Goal: Task Accomplishment & Management: Complete application form

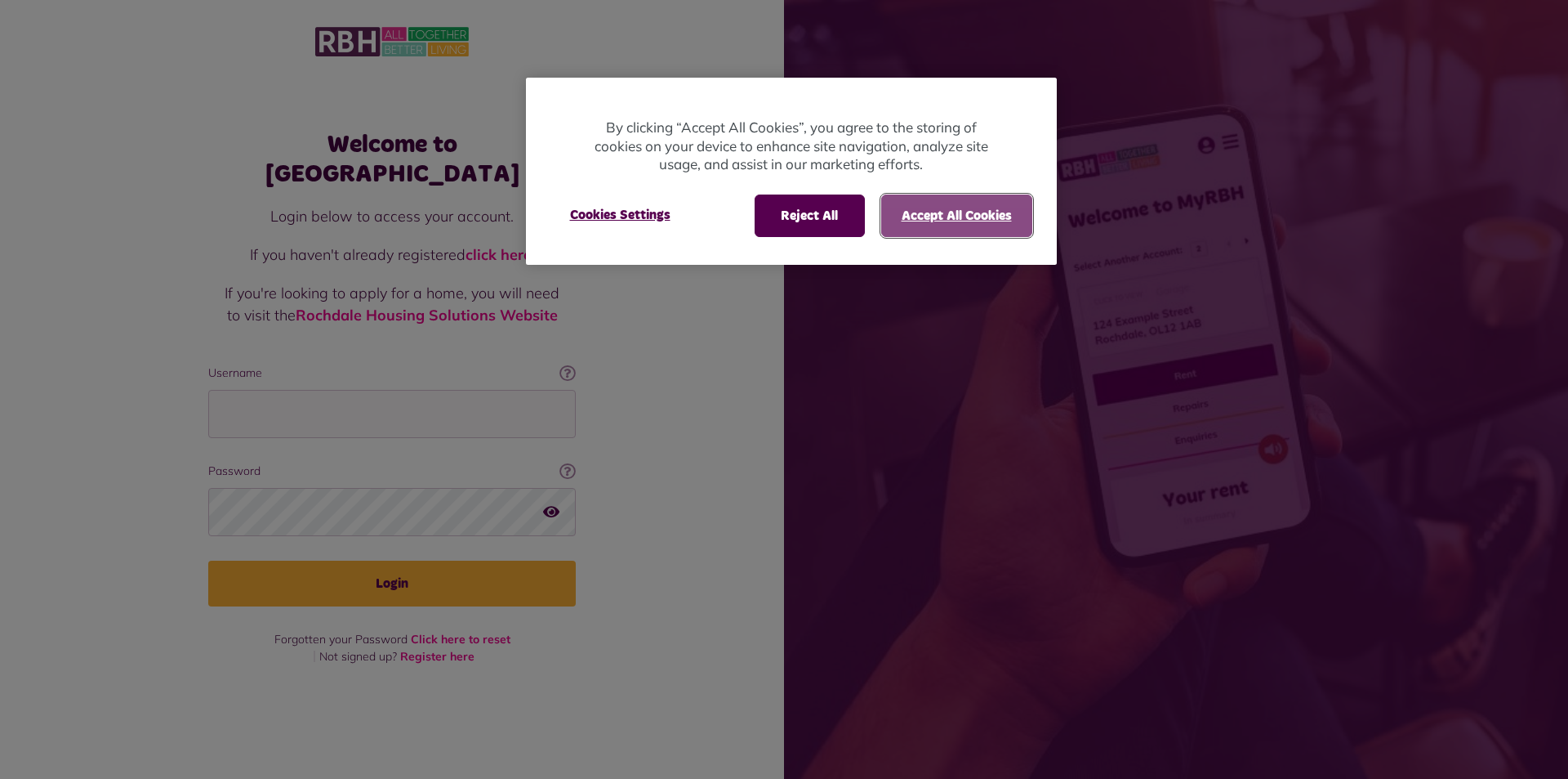
click at [913, 212] on button "Accept All Cookies" at bounding box center [956, 216] width 151 height 42
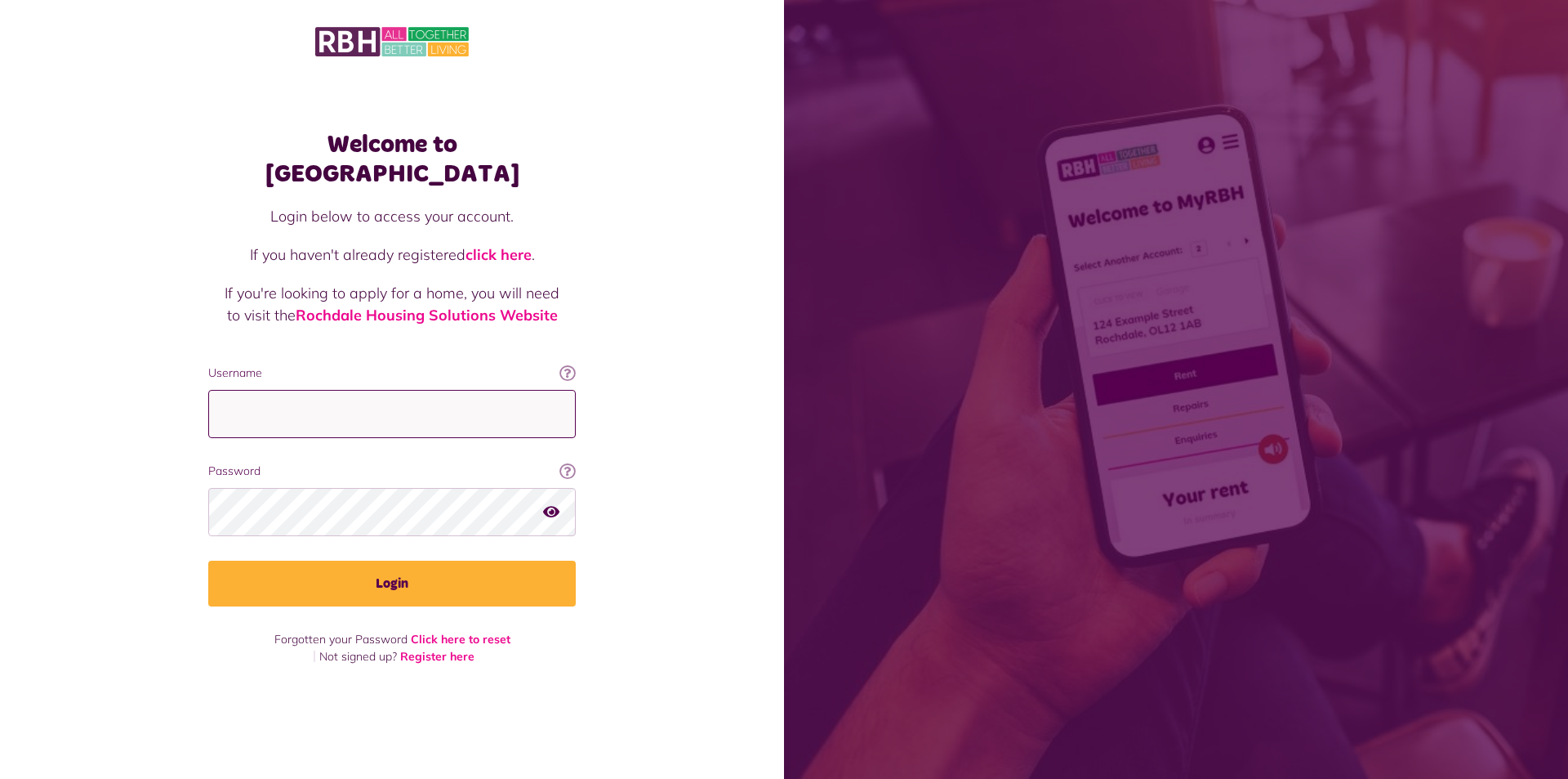
click at [258, 390] on input "Username" at bounding box center [392, 413] width 367 height 49
type input "**********"
click at [208, 561] on button "Login" at bounding box center [392, 584] width 367 height 46
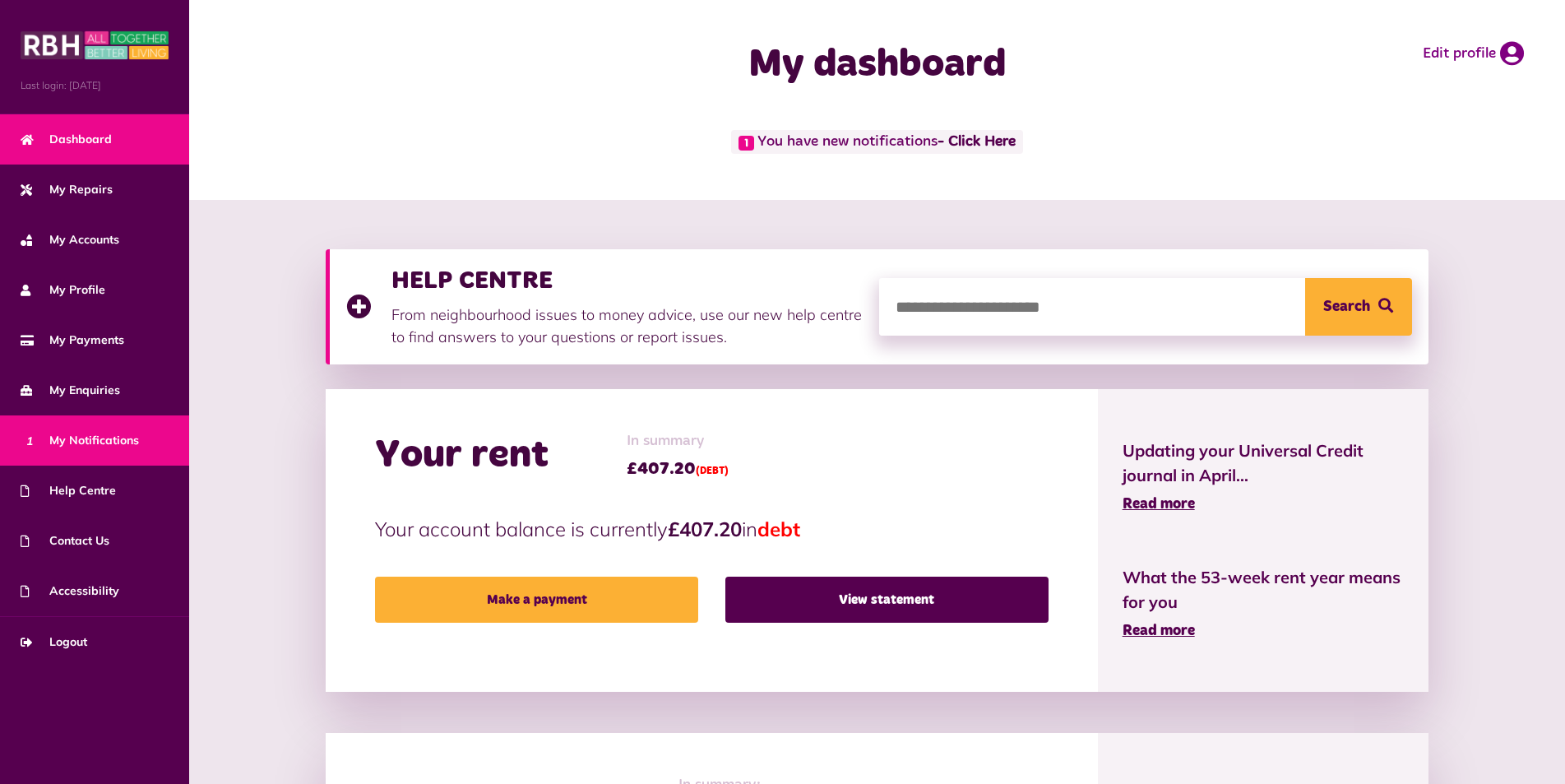
click at [91, 438] on span "1 My Notifications" at bounding box center [79, 440] width 118 height 17
click at [93, 443] on span "1 My Notifications" at bounding box center [79, 440] width 118 height 17
click at [957, 147] on link "- Click Here" at bounding box center [976, 142] width 78 height 15
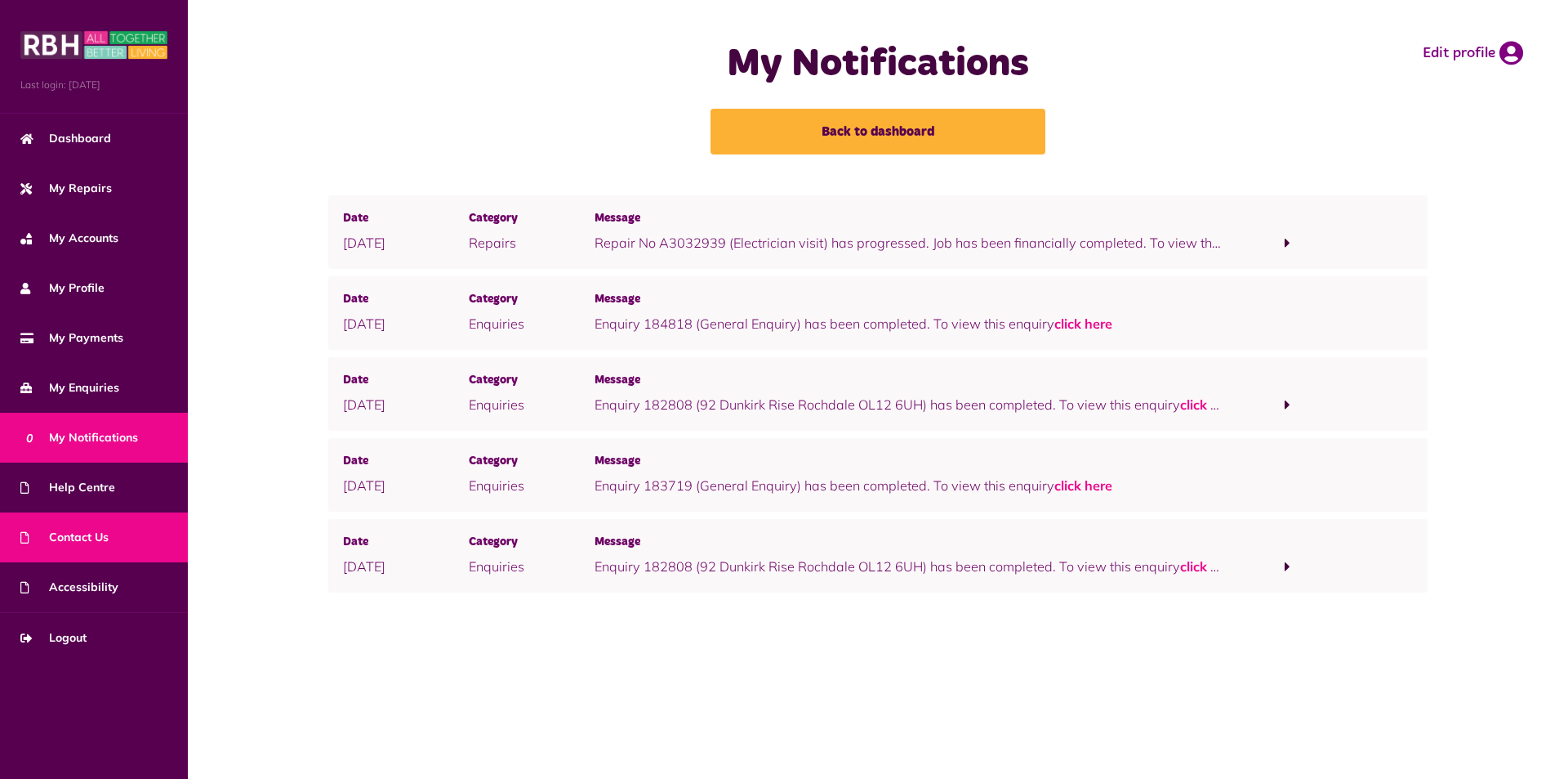
click at [87, 538] on span "Contact Us" at bounding box center [64, 536] width 88 height 17
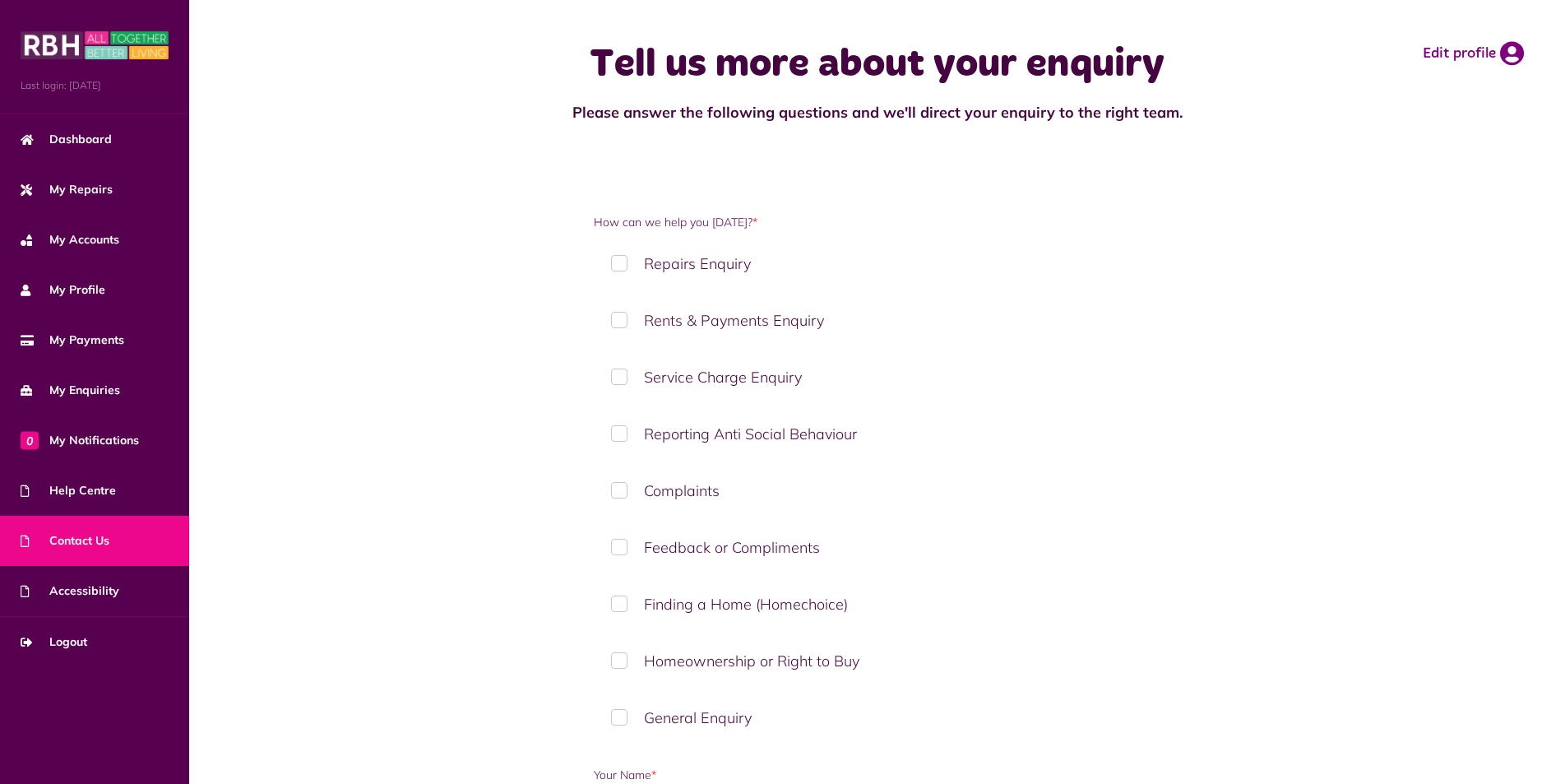
click at [618, 268] on label "Repairs Enquiry" at bounding box center [877, 263] width 566 height 49
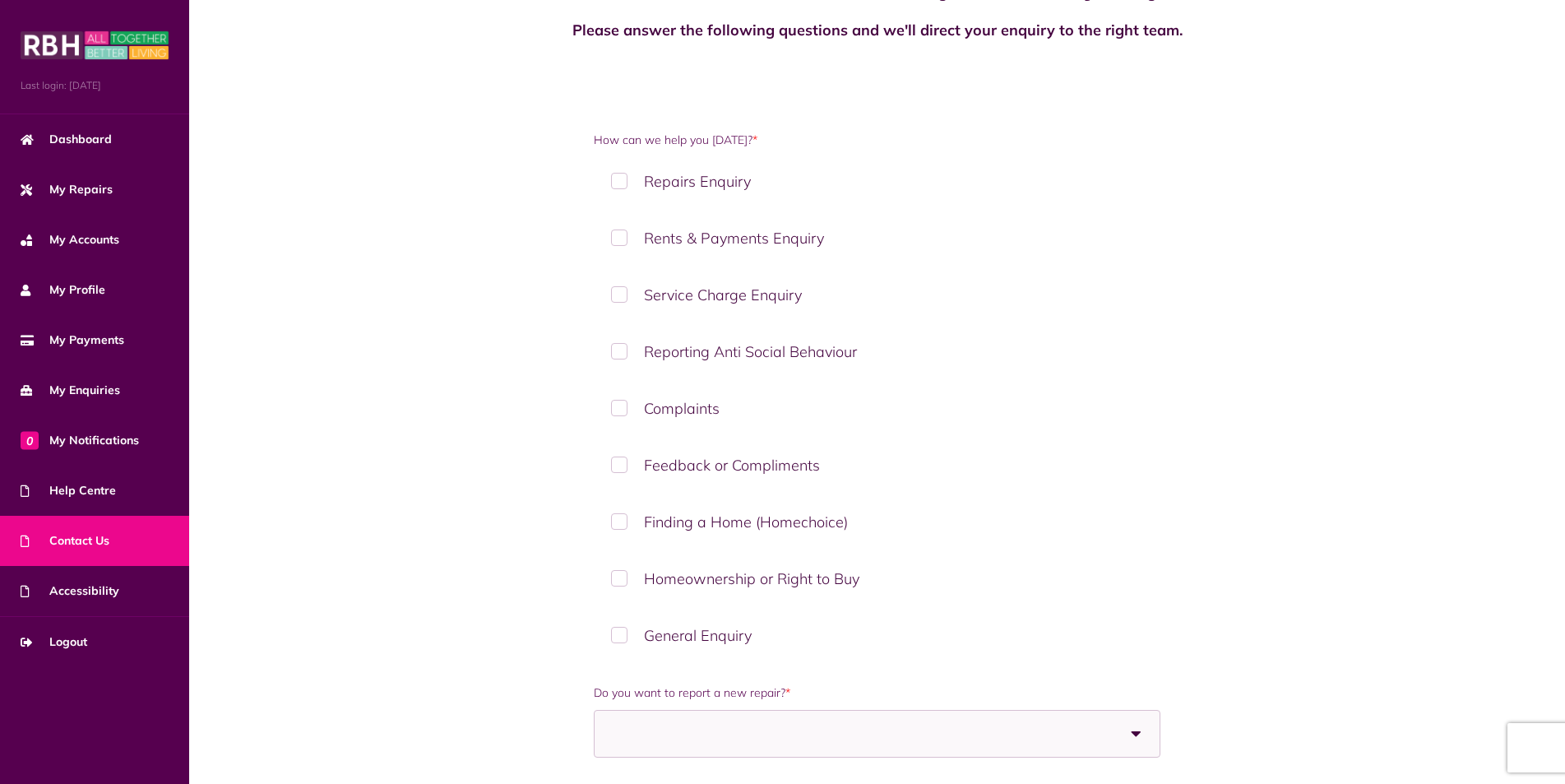
click at [622, 723] on span at bounding box center [722, 733] width 226 height 46
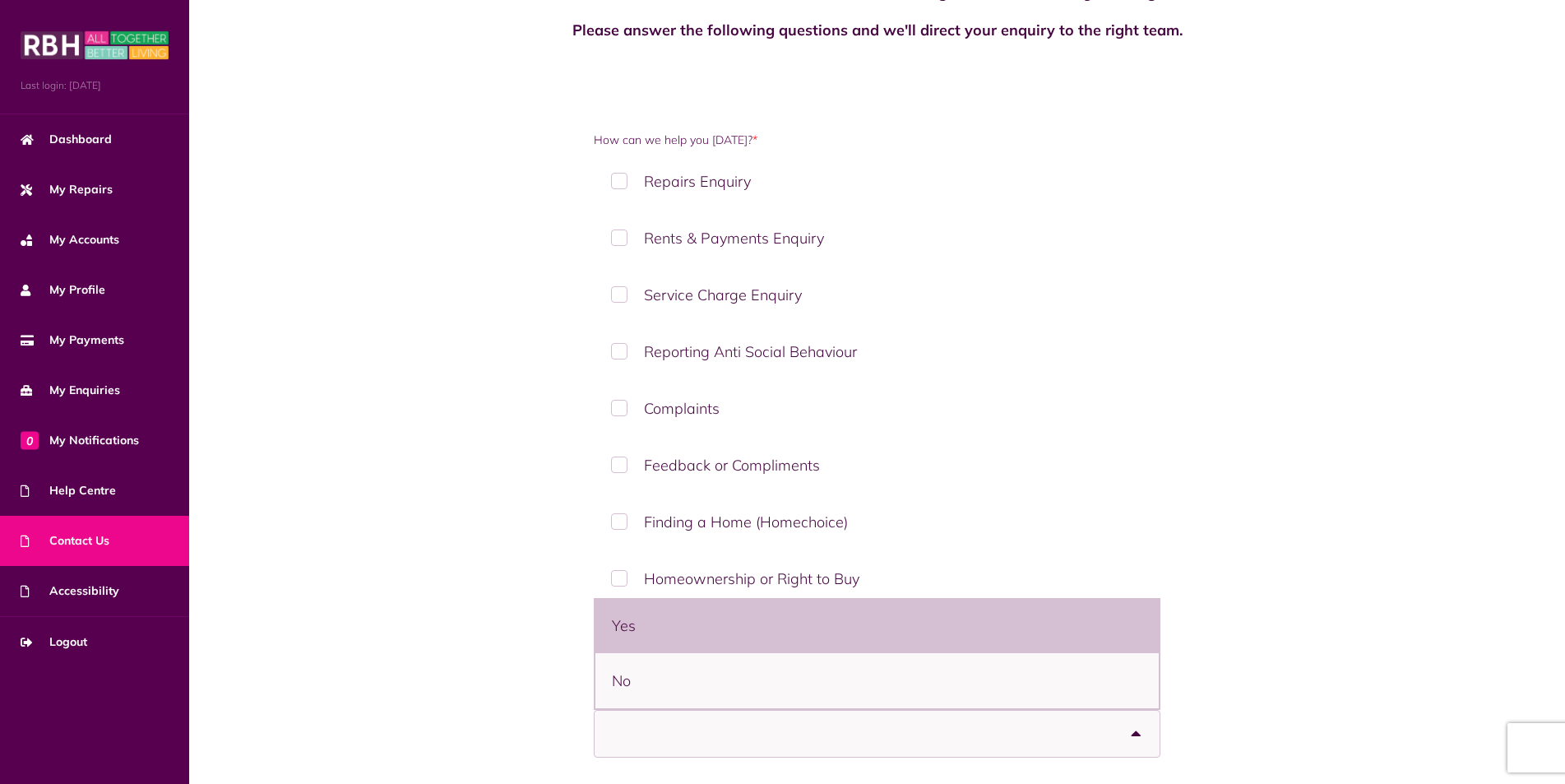
click at [630, 645] on li "Yes" at bounding box center [878, 625] width 564 height 55
select select "***"
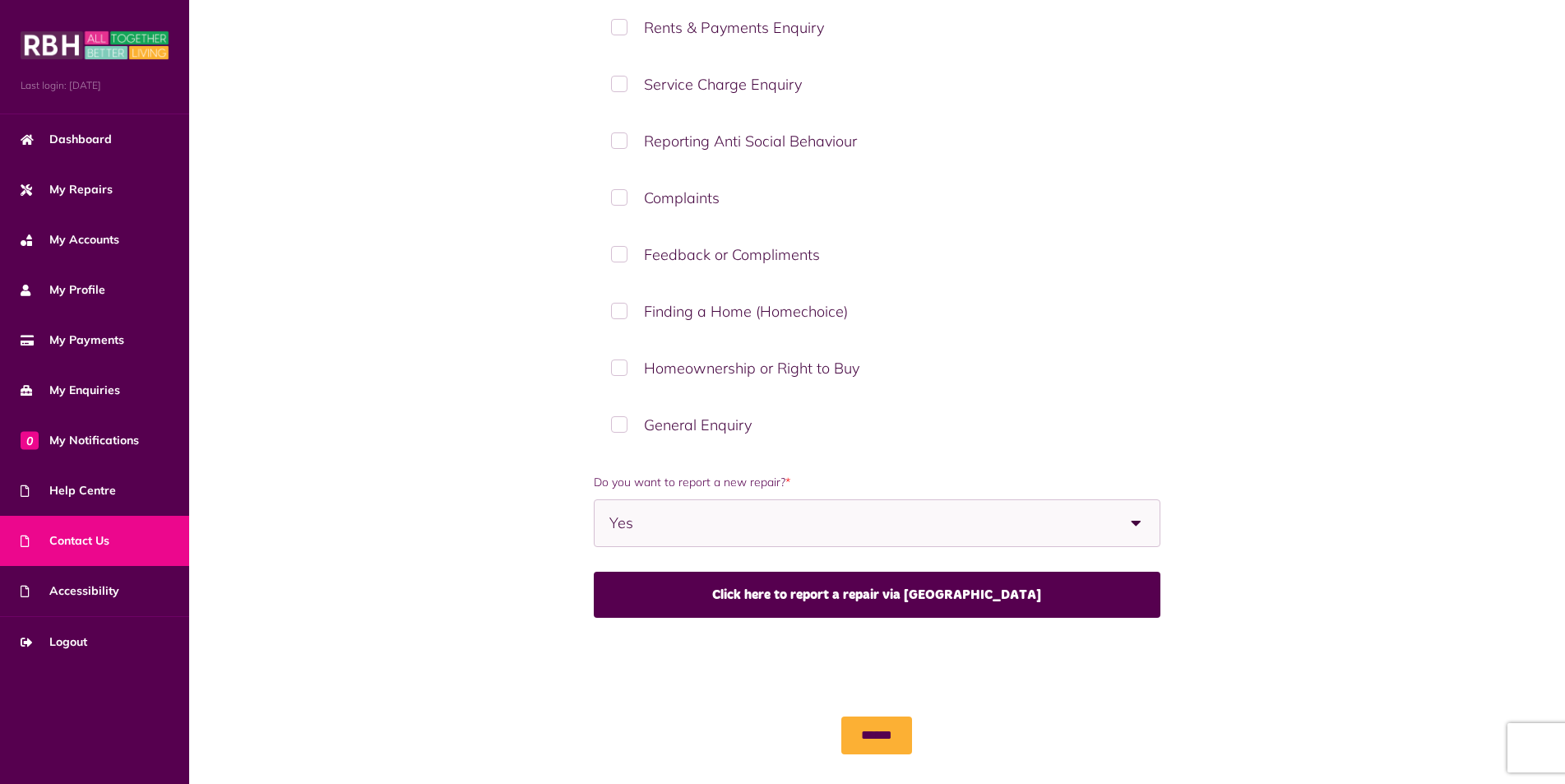
scroll to position [329, 0]
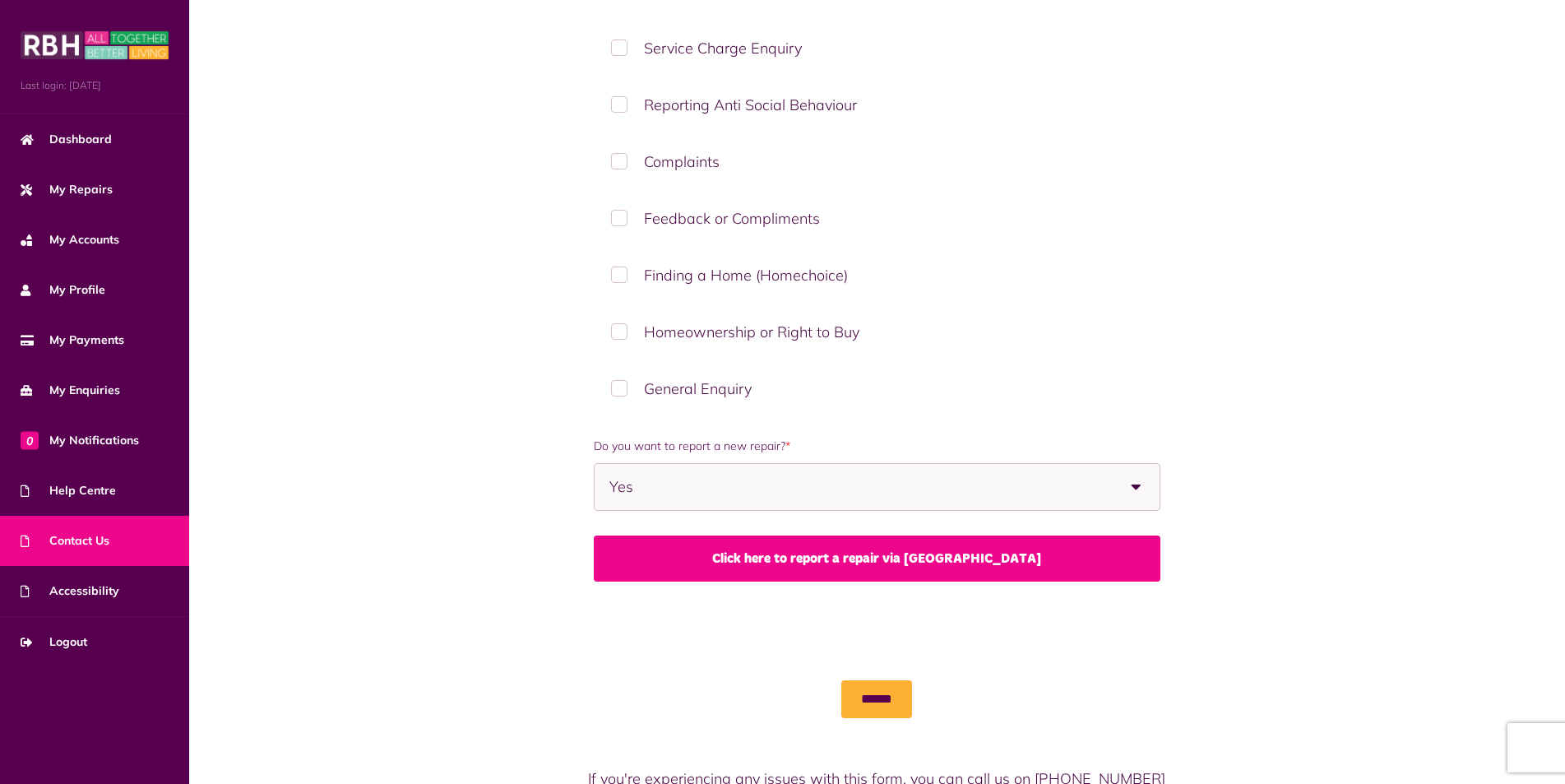
click at [864, 554] on link "Click here to report a repair via MyRBH" at bounding box center [877, 558] width 566 height 46
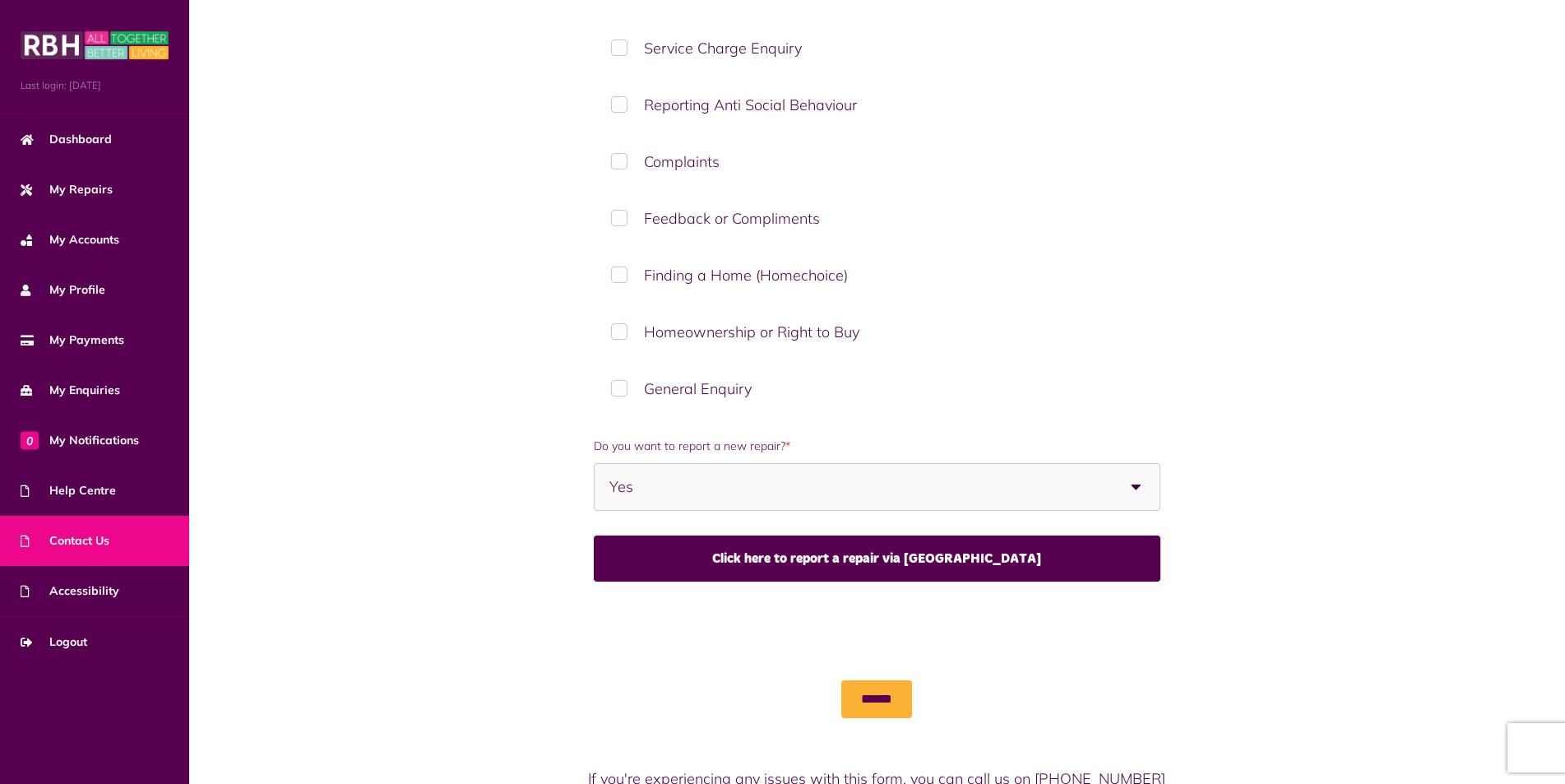
click at [730, 484] on span "Yes" at bounding box center [722, 487] width 226 height 46
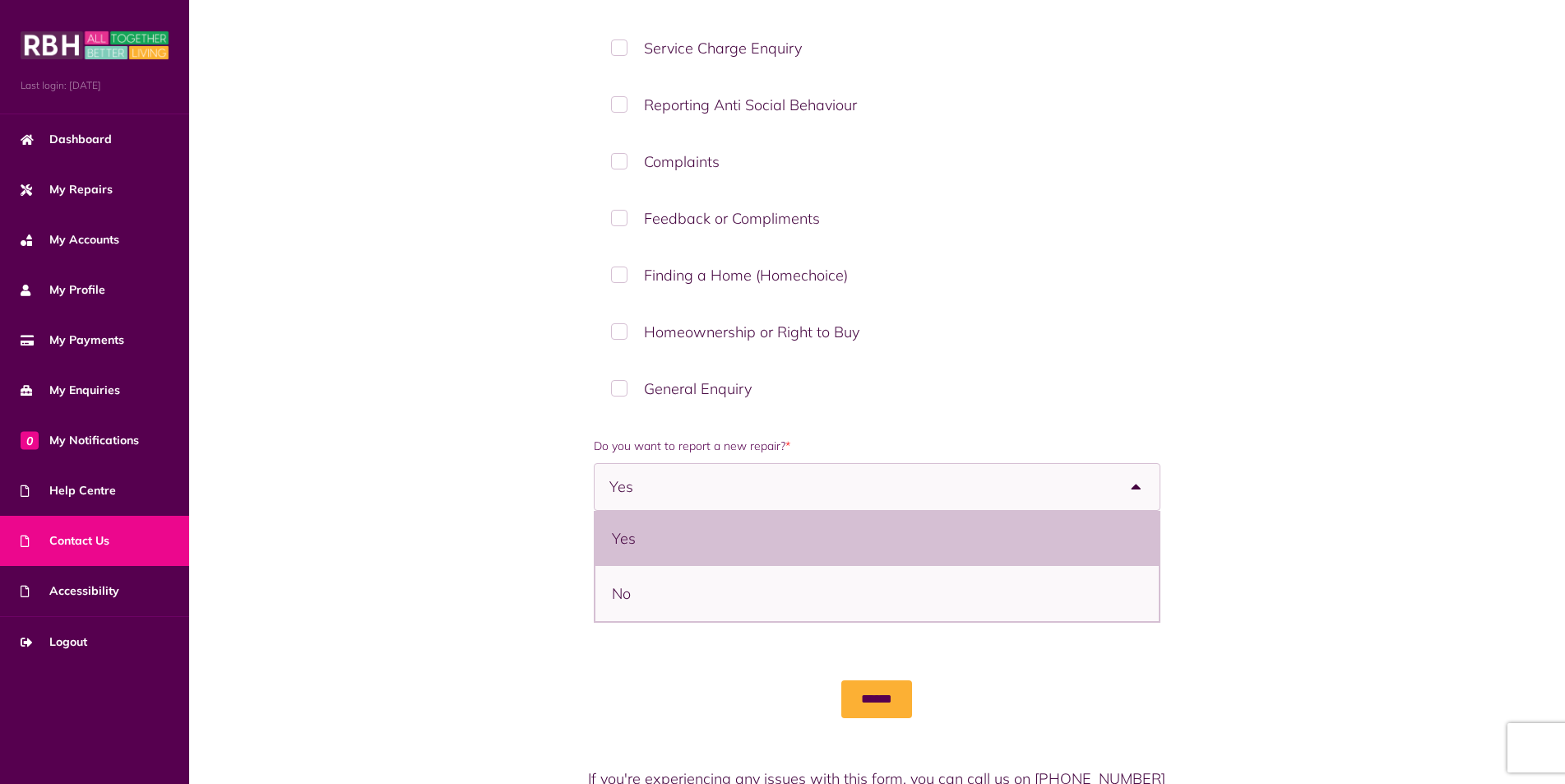
click at [803, 488] on span "Yes" at bounding box center [722, 487] width 226 height 46
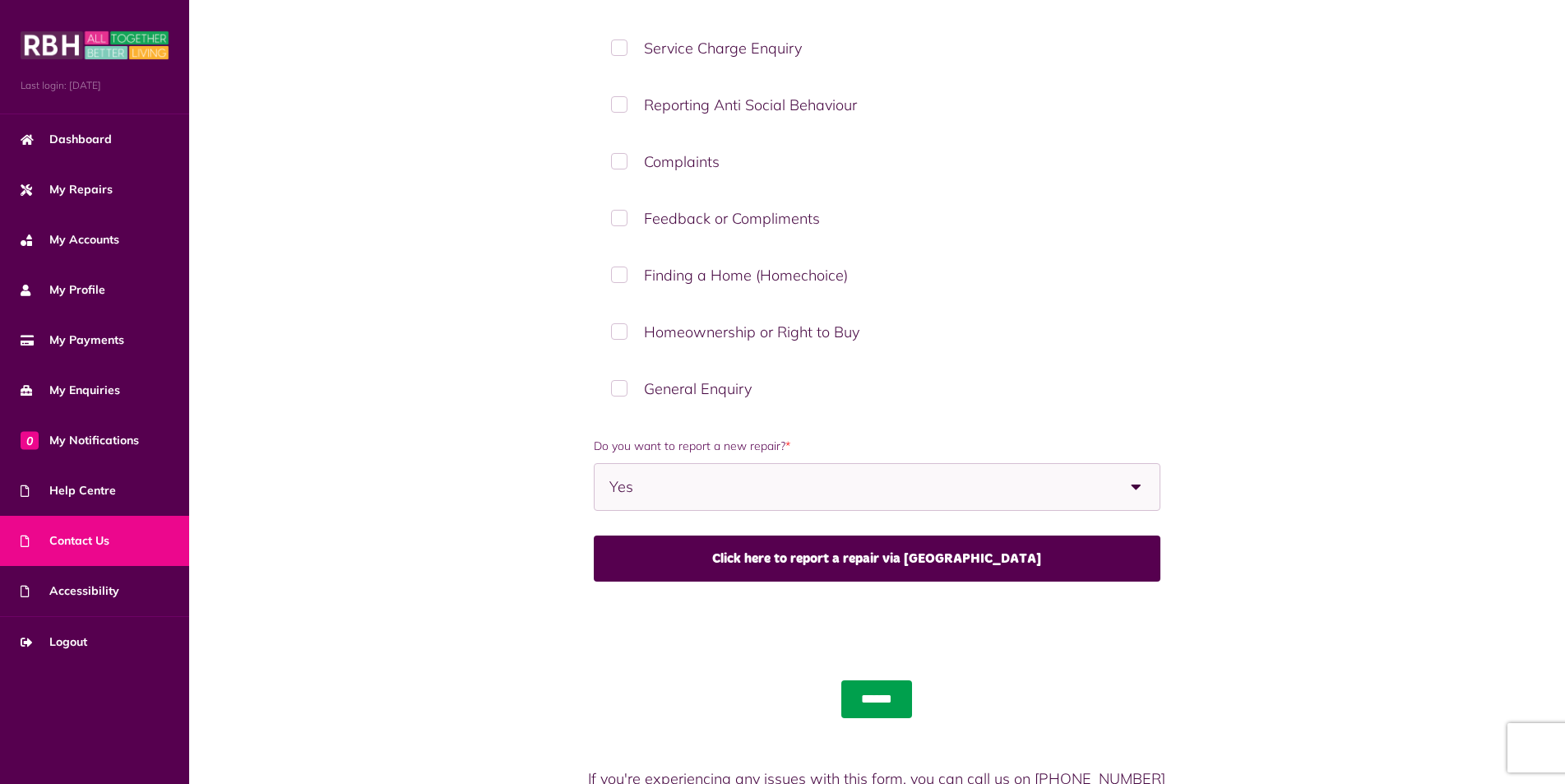
click at [881, 701] on input "******" at bounding box center [877, 699] width 71 height 38
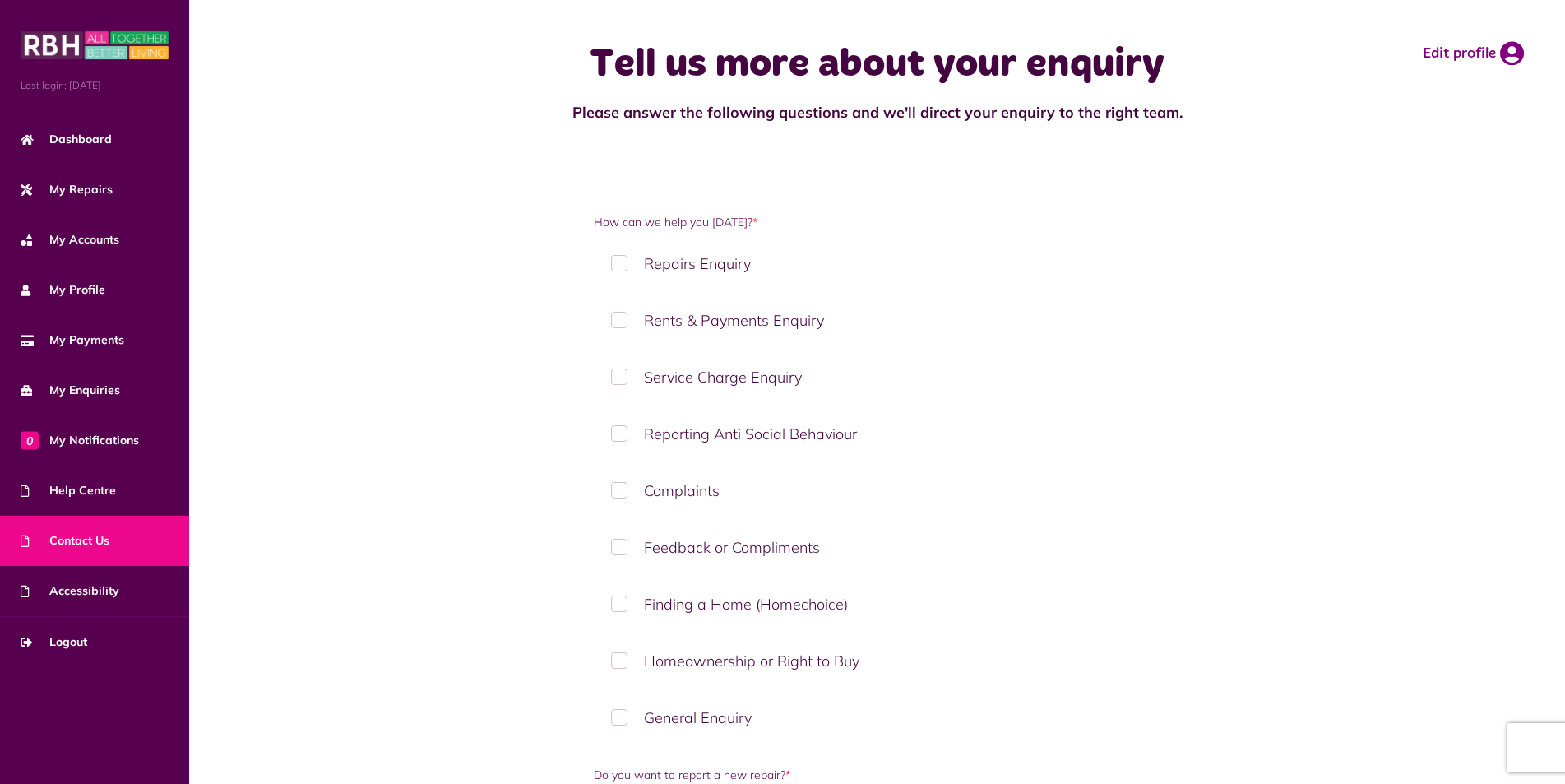
scroll to position [426, 0]
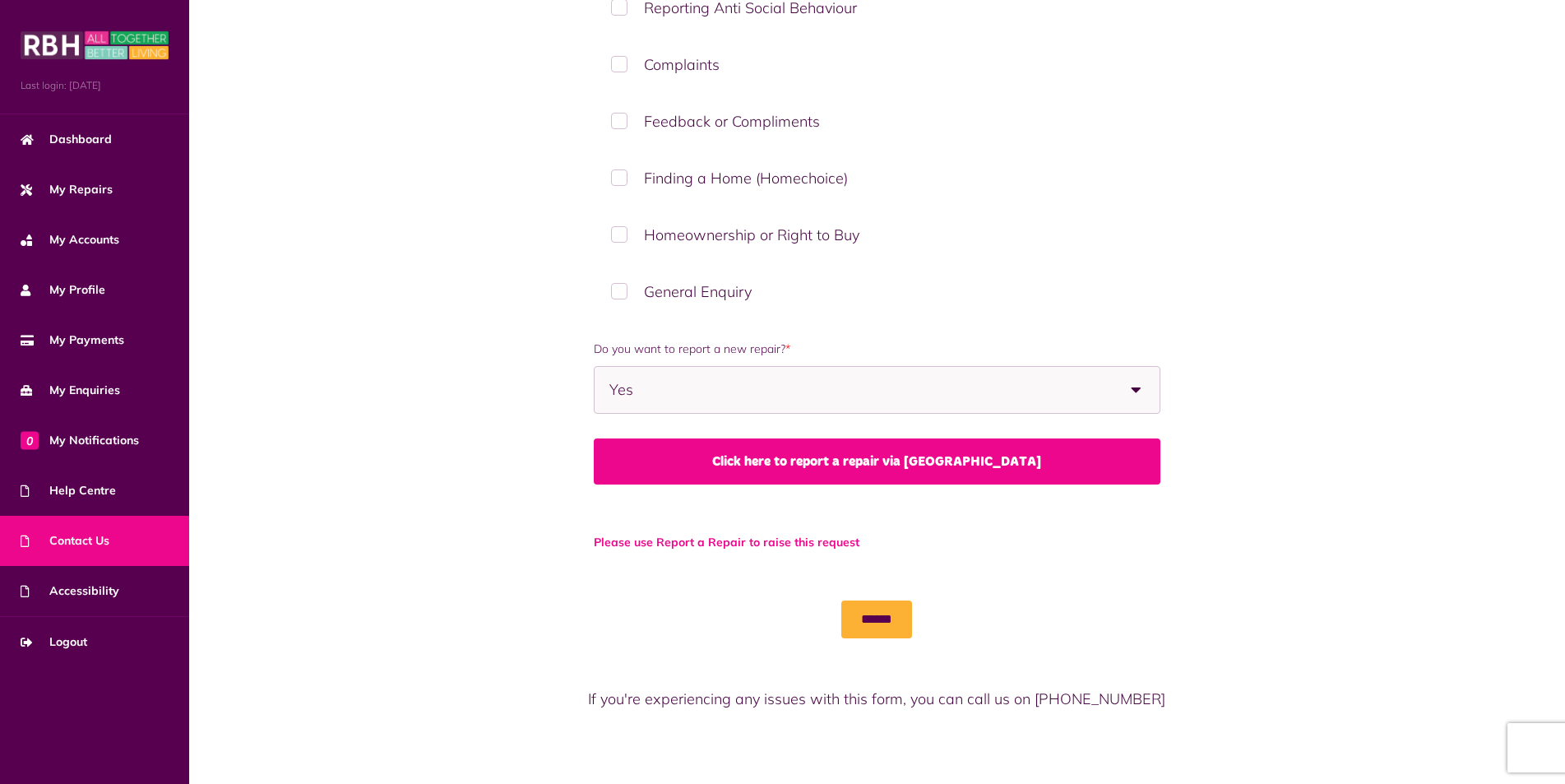
click at [1007, 458] on link "Click here to report a repair via [GEOGRAPHIC_DATA]" at bounding box center [877, 461] width 566 height 46
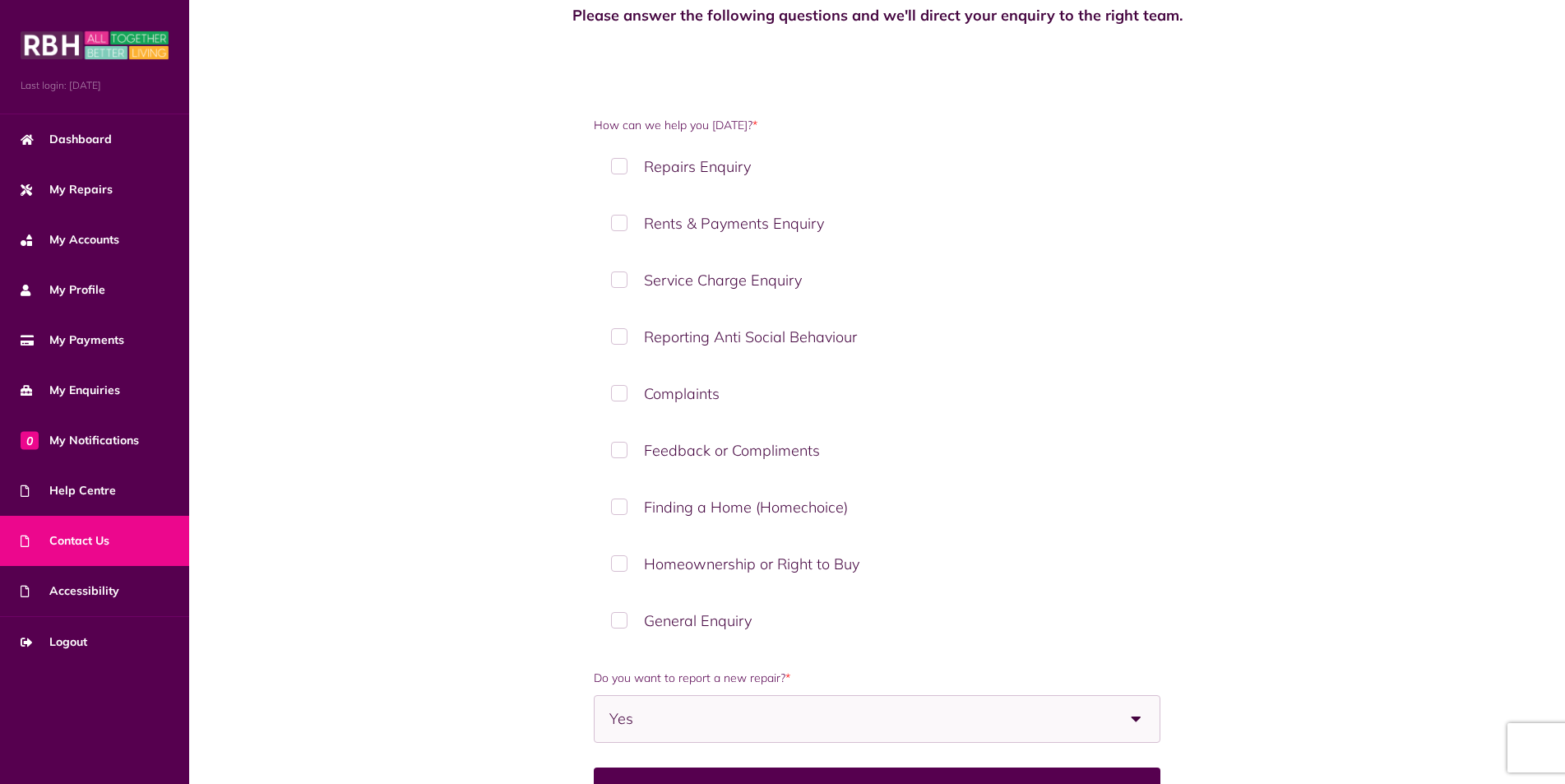
scroll to position [15, 0]
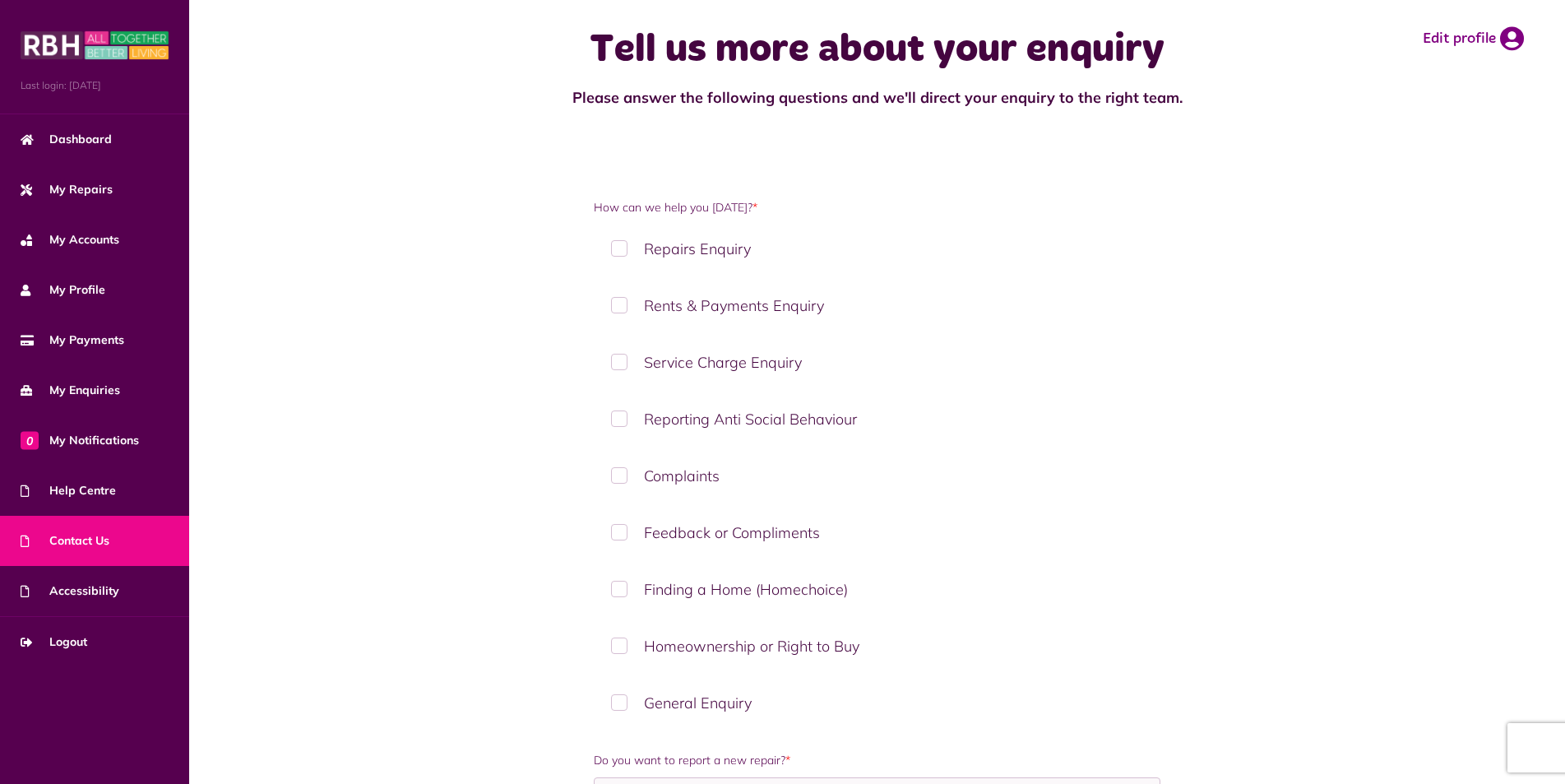
click at [613, 248] on label "Repairs Enquiry" at bounding box center [877, 249] width 566 height 49
click at [620, 245] on label "Repairs Enquiry" at bounding box center [877, 249] width 566 height 49
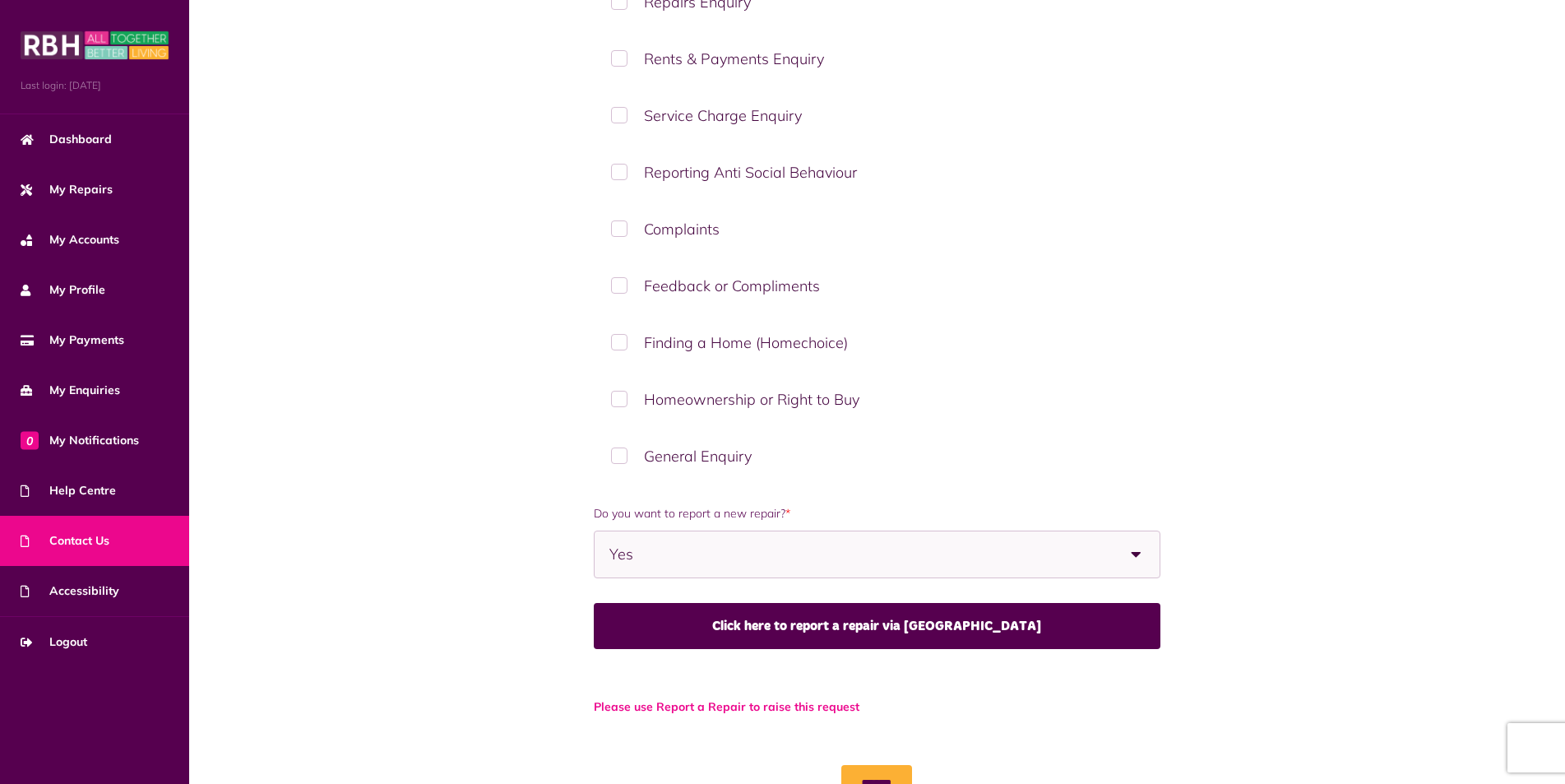
scroll to position [344, 0]
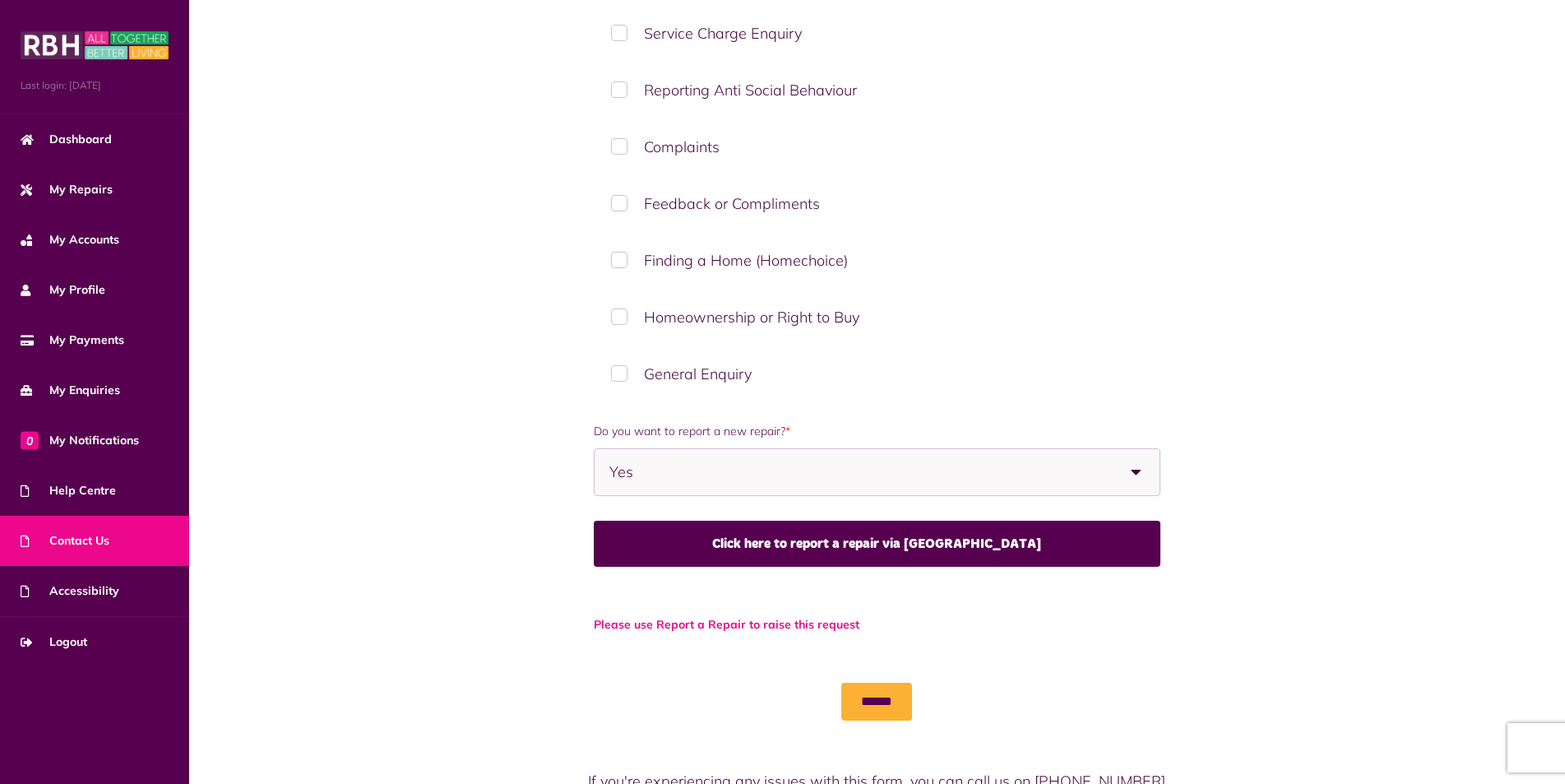
click at [622, 374] on label "General Enquiry" at bounding box center [877, 373] width 566 height 49
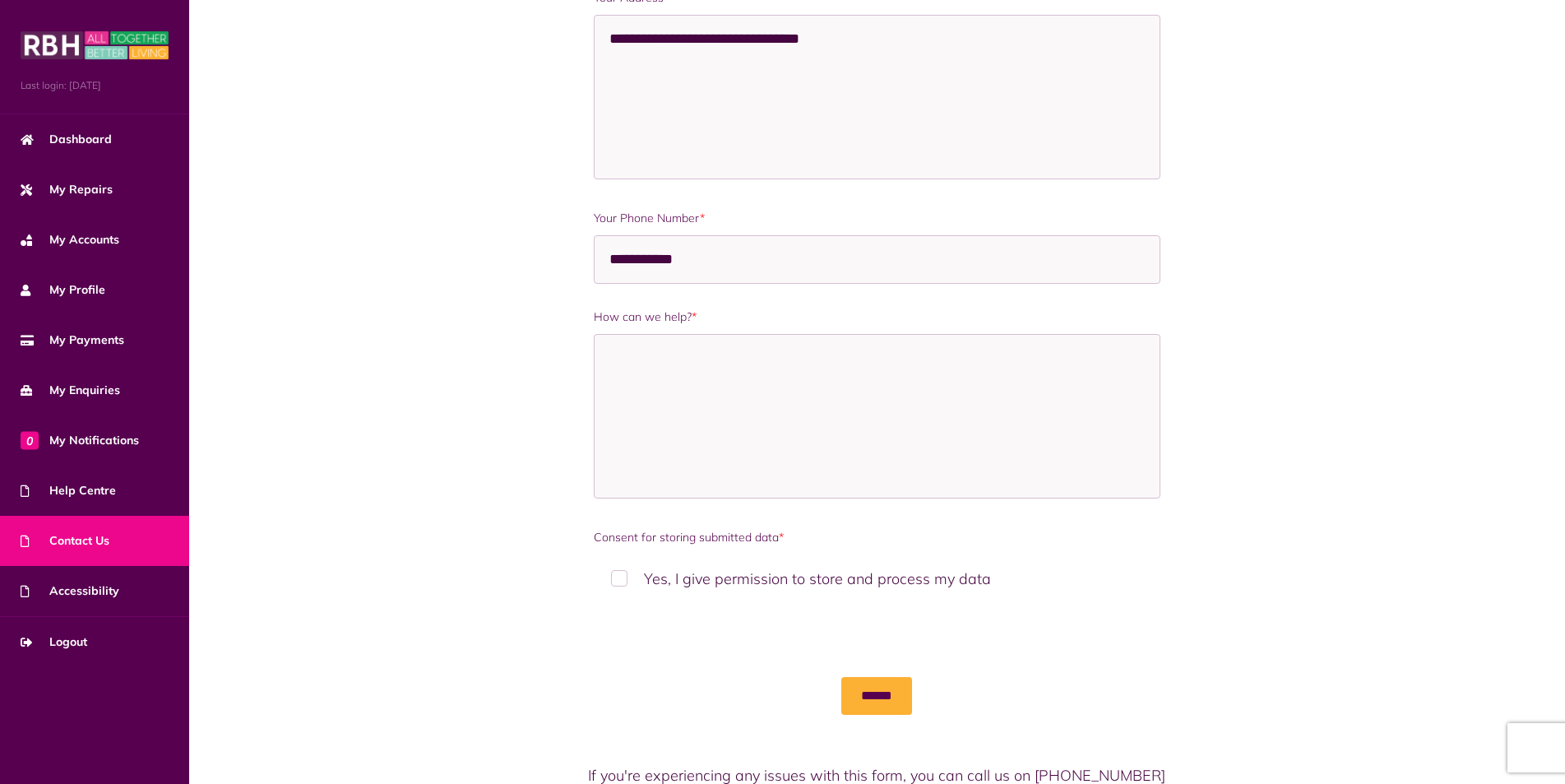
scroll to position [1002, 0]
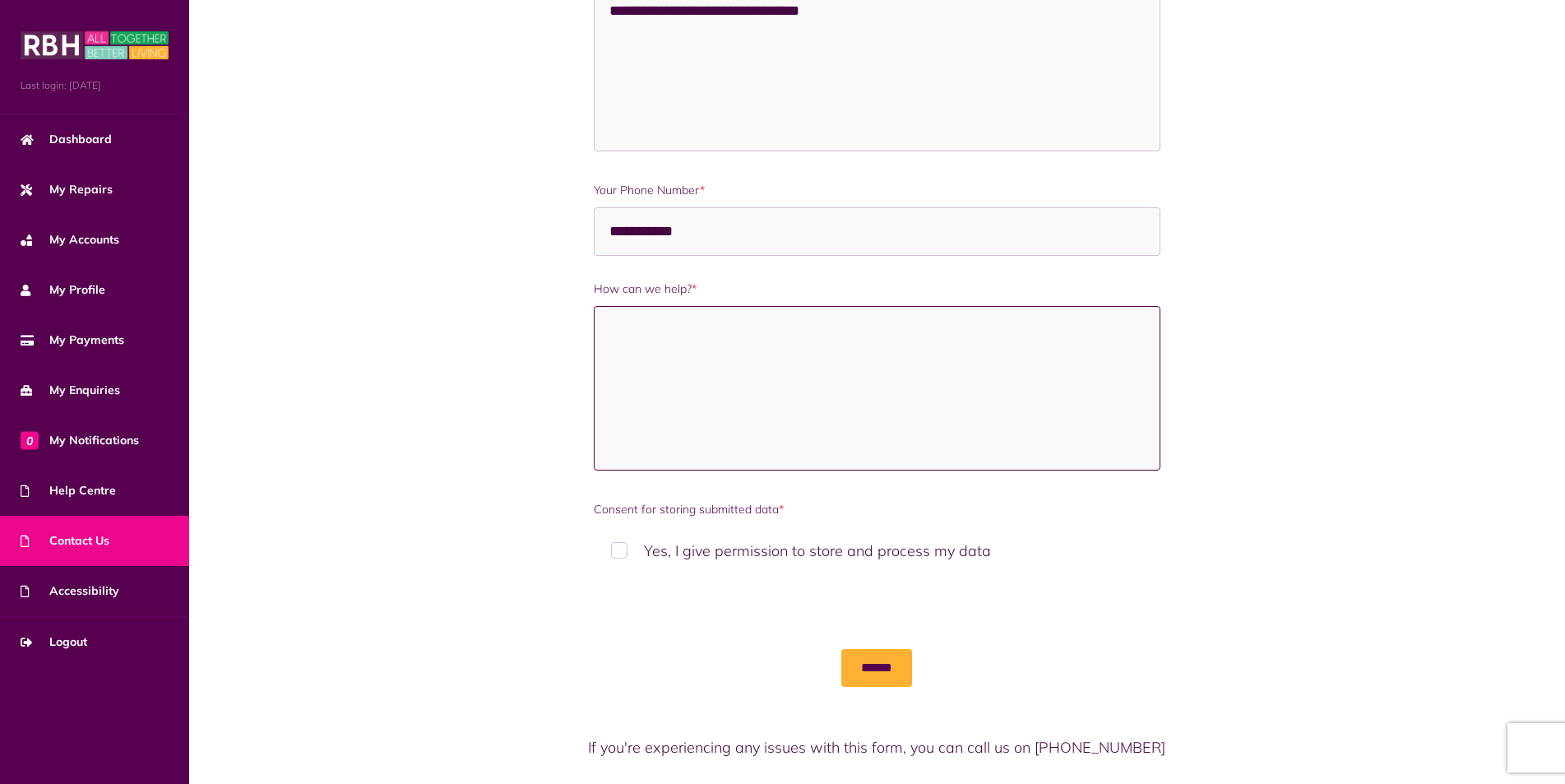
click at [603, 332] on textarea "How can we help? *" at bounding box center [877, 388] width 566 height 164
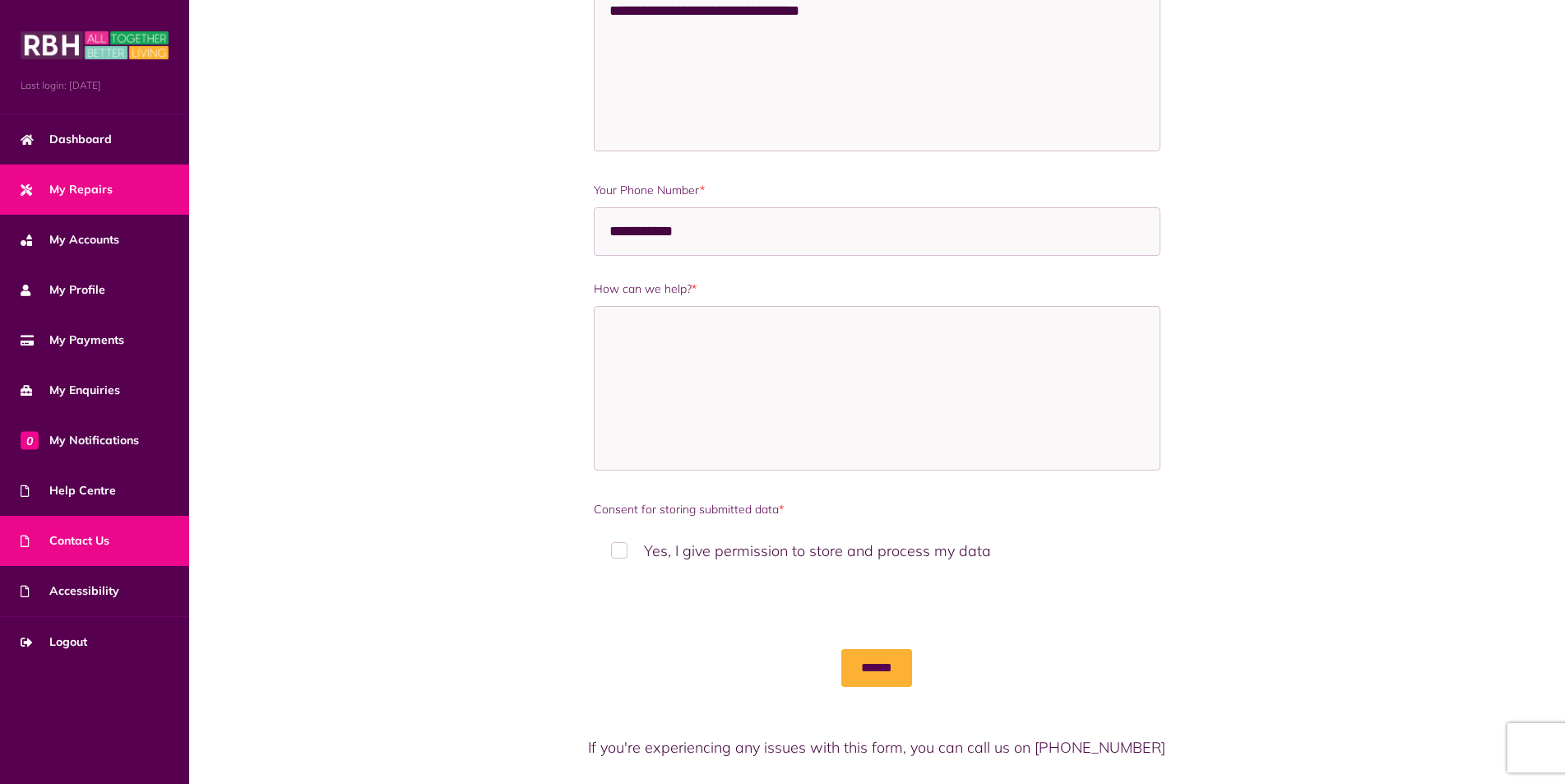
click at [132, 204] on link "My Repairs" at bounding box center [94, 189] width 189 height 50
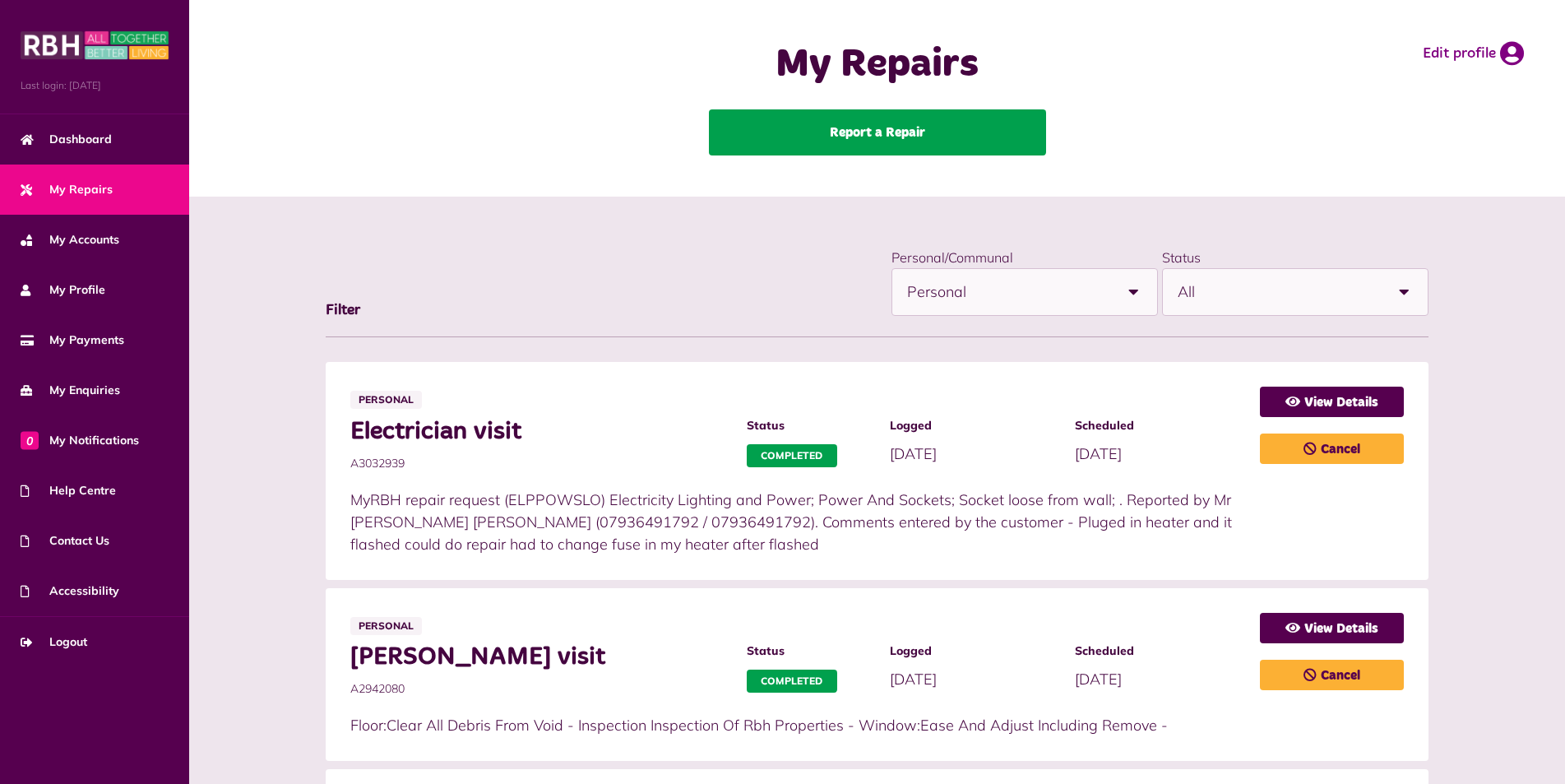
click at [828, 126] on link "Report a Repair" at bounding box center [877, 132] width 337 height 46
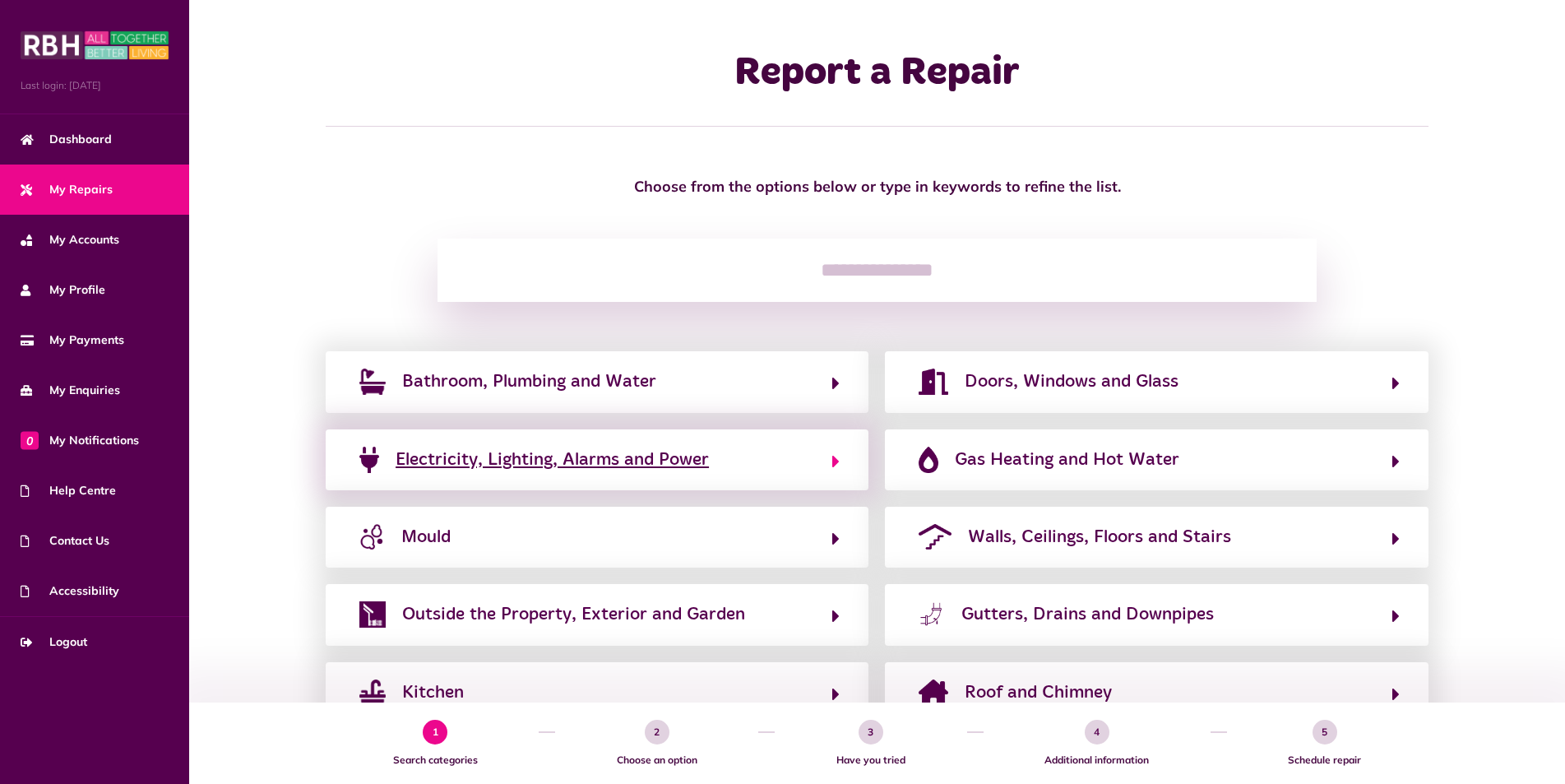
click at [550, 457] on span "Electricity, Lighting, Alarms and Power" at bounding box center [552, 460] width 313 height 27
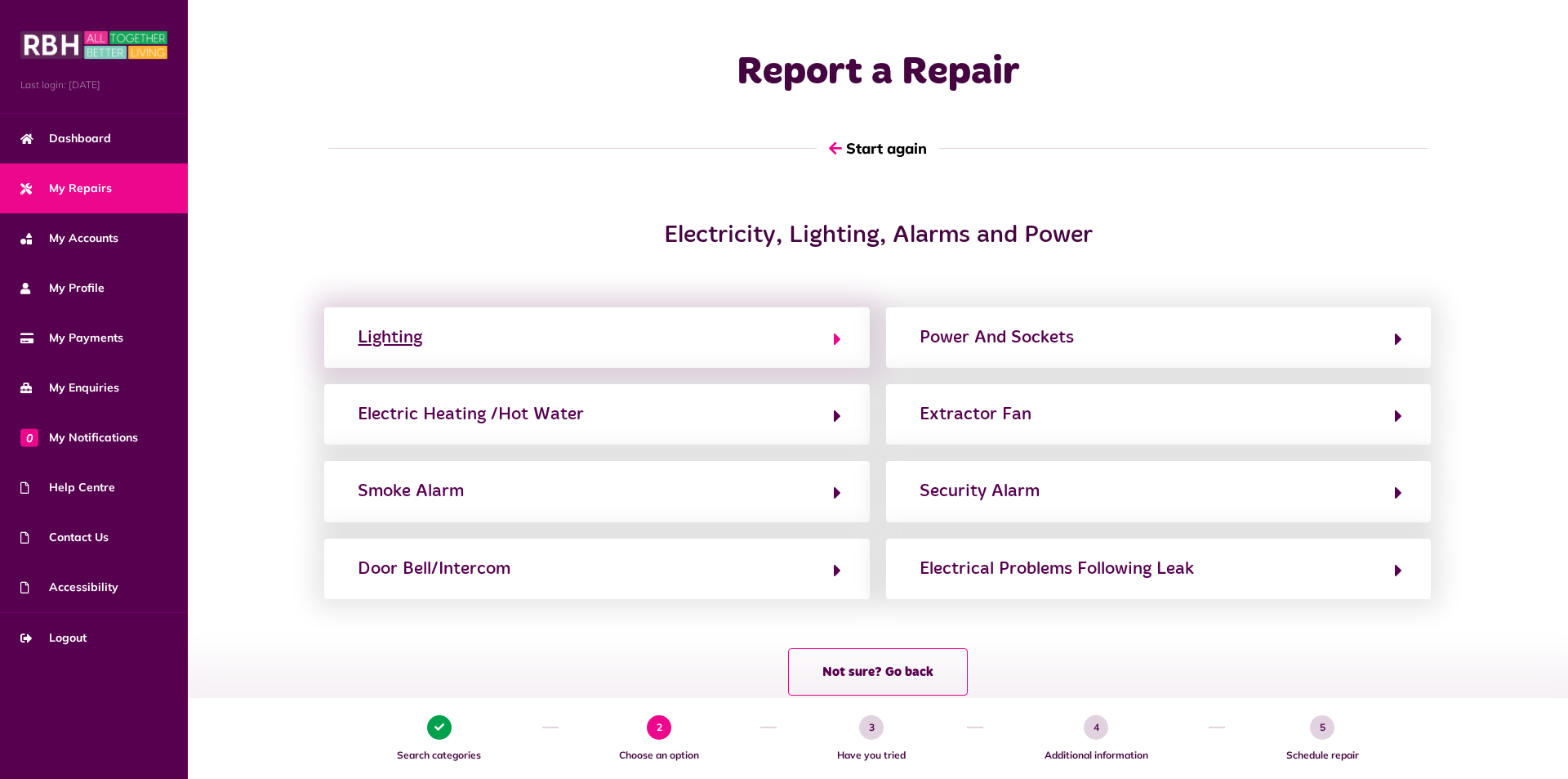
click at [530, 351] on button "Lighting" at bounding box center [597, 337] width 487 height 27
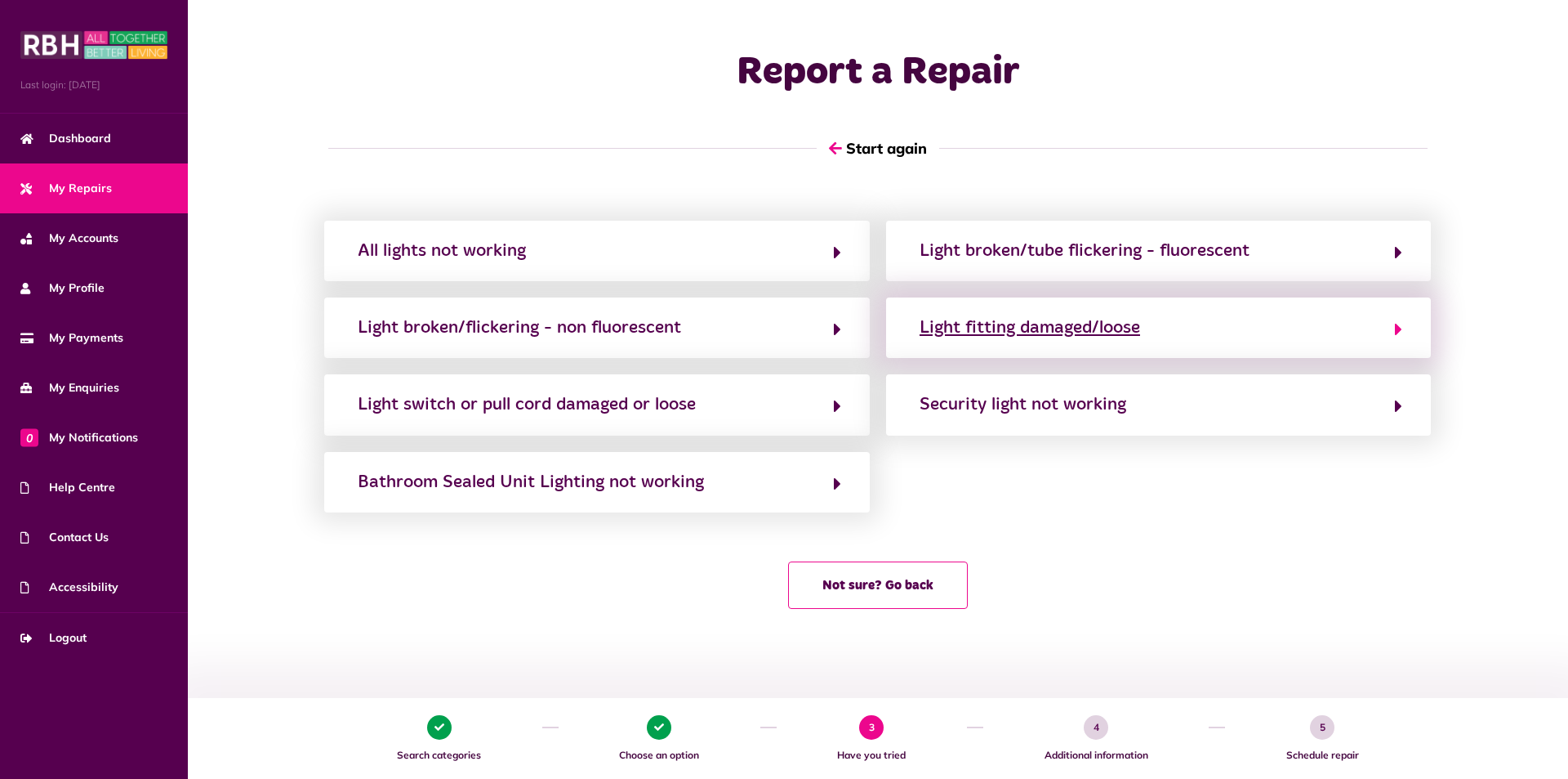
click at [1058, 329] on div "Light fitting damaged/loose" at bounding box center [1030, 328] width 221 height 26
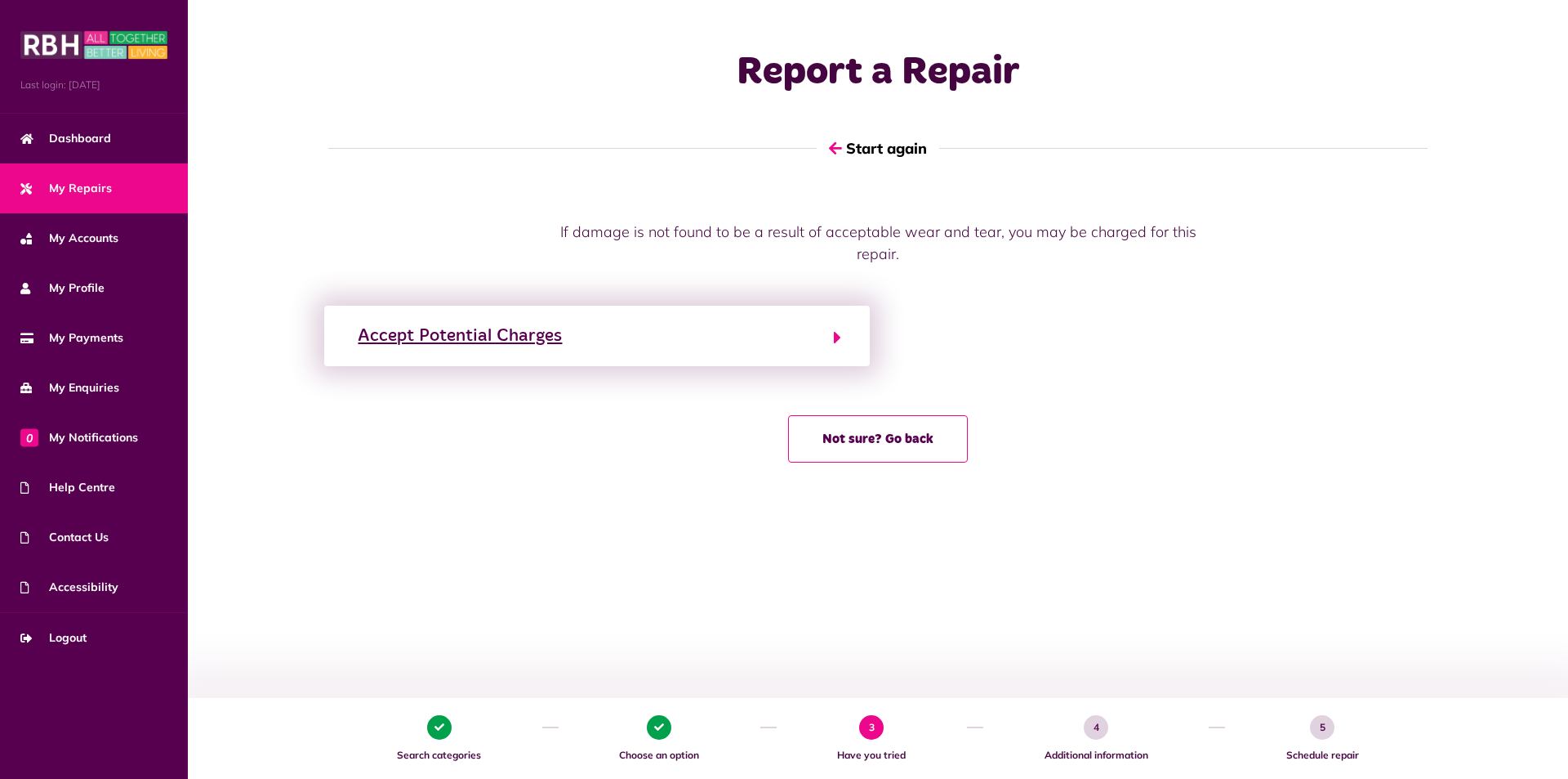
click at [838, 336] on icon "button" at bounding box center [837, 337] width 7 height 19
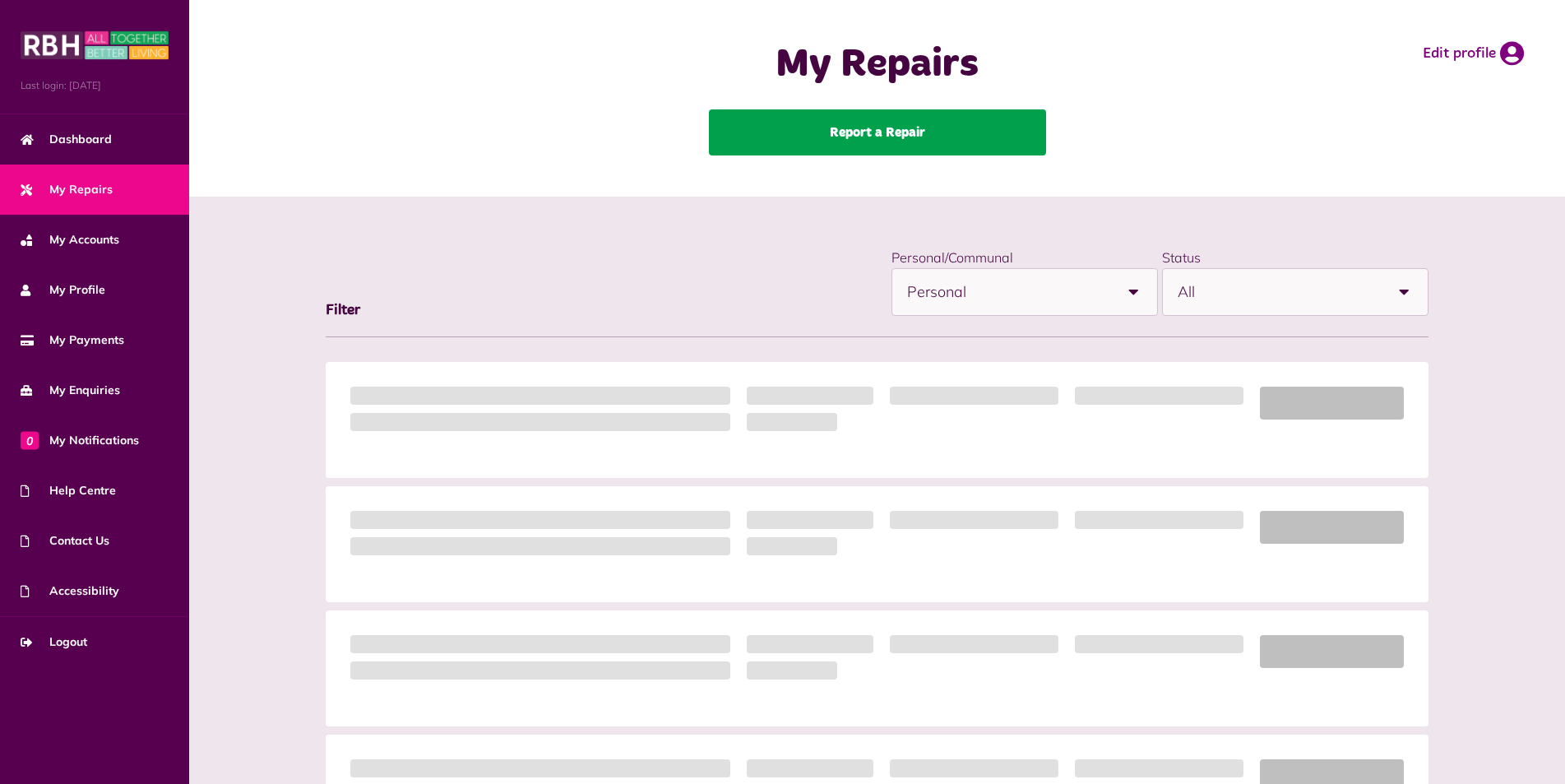
click at [867, 133] on link "Report a Repair" at bounding box center [877, 132] width 337 height 46
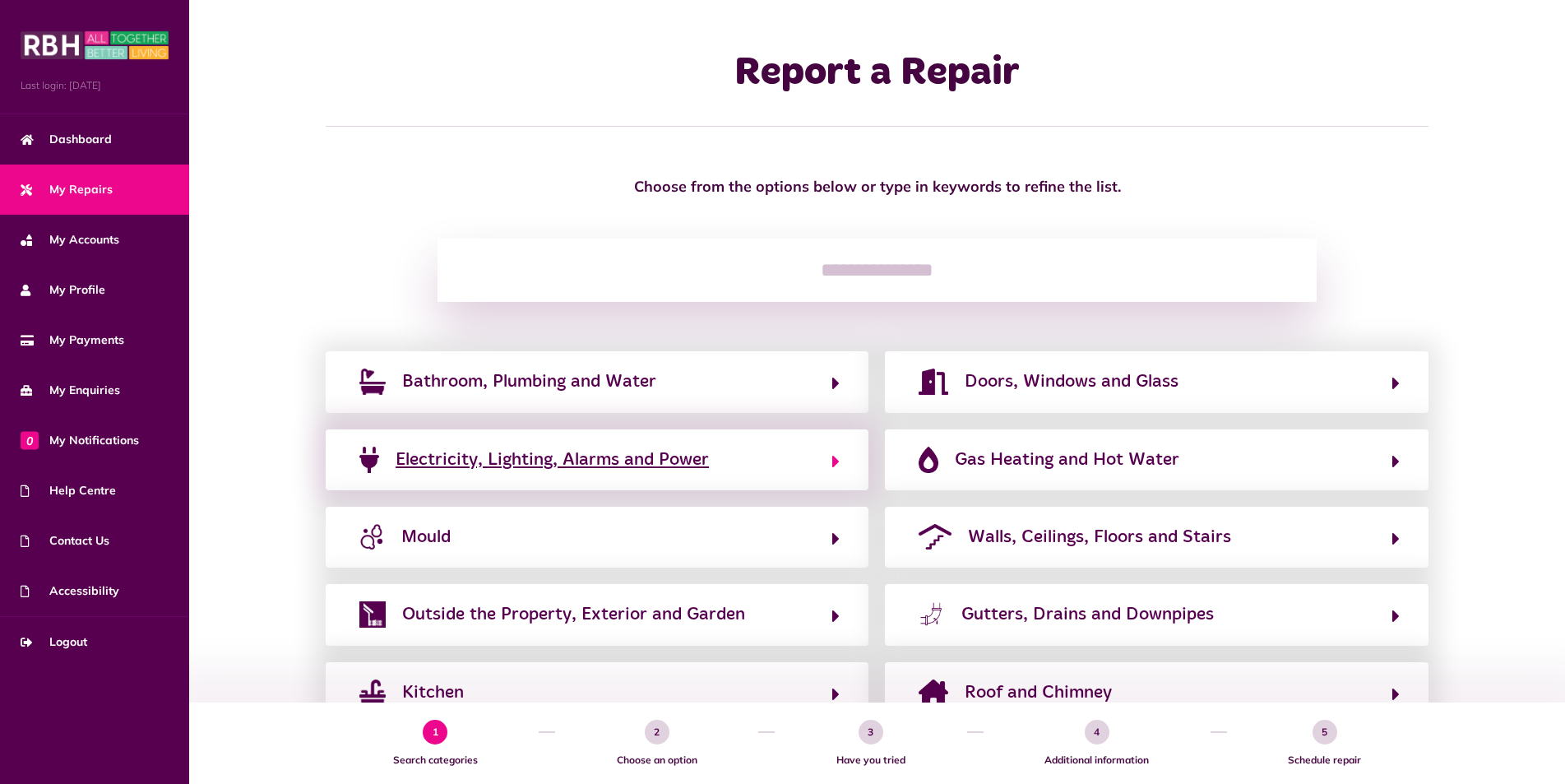
click at [587, 456] on span "Electricity, Lighting, Alarms and Power" at bounding box center [552, 460] width 313 height 27
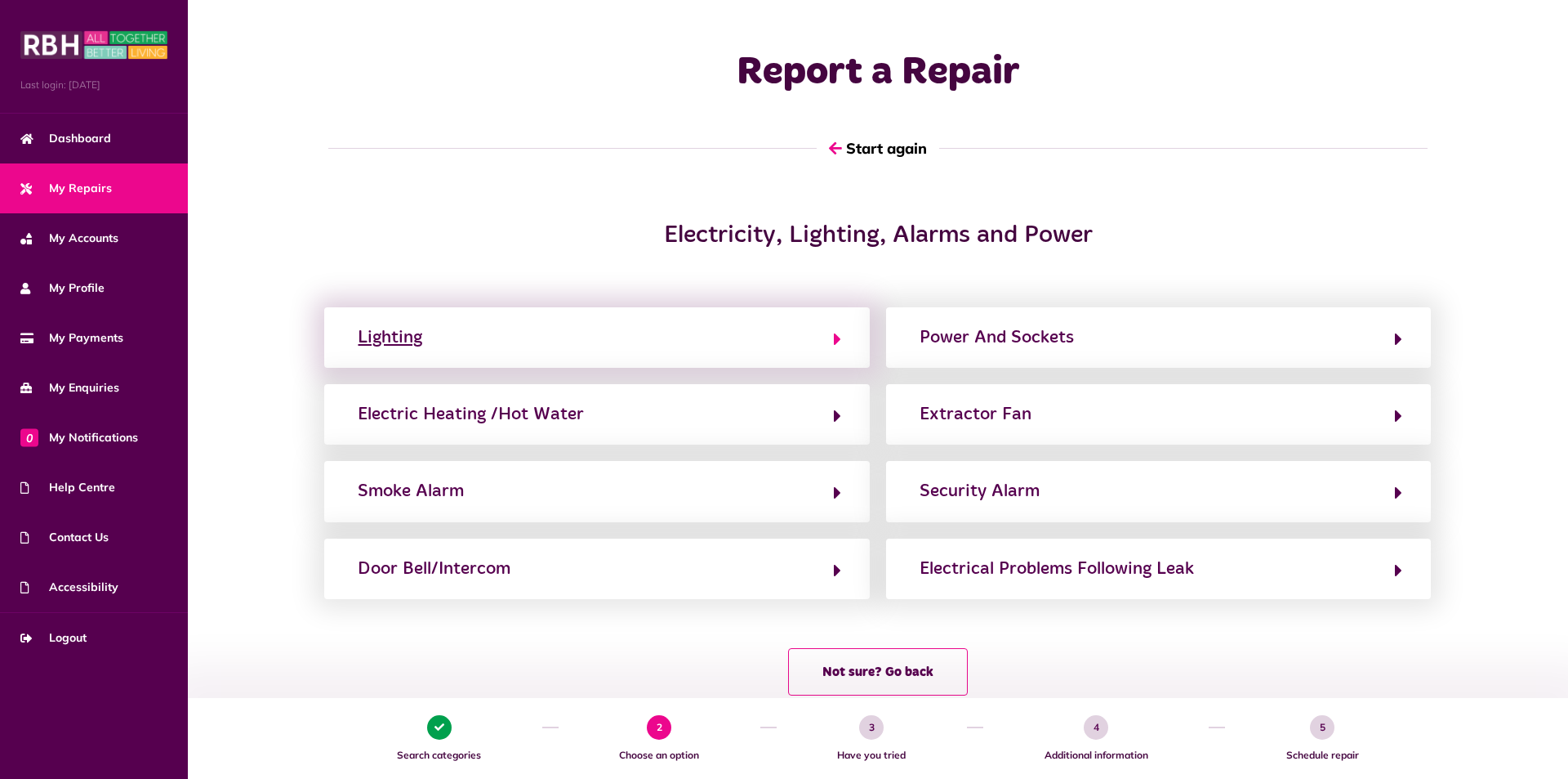
click at [467, 335] on button "Lighting" at bounding box center [597, 337] width 487 height 27
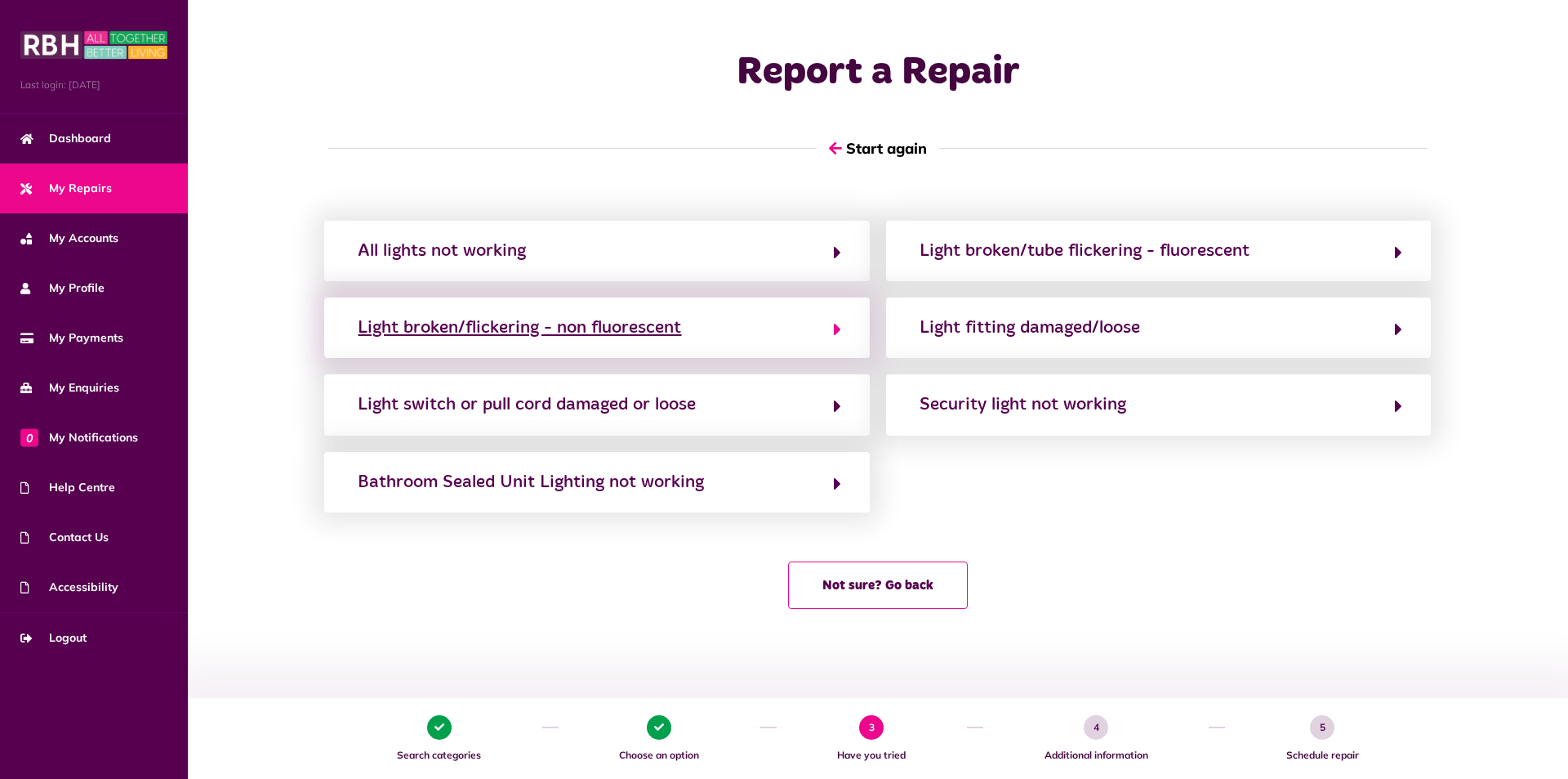
click at [518, 332] on div "Light broken/flickering - non fluorescent" at bounding box center [519, 328] width 323 height 26
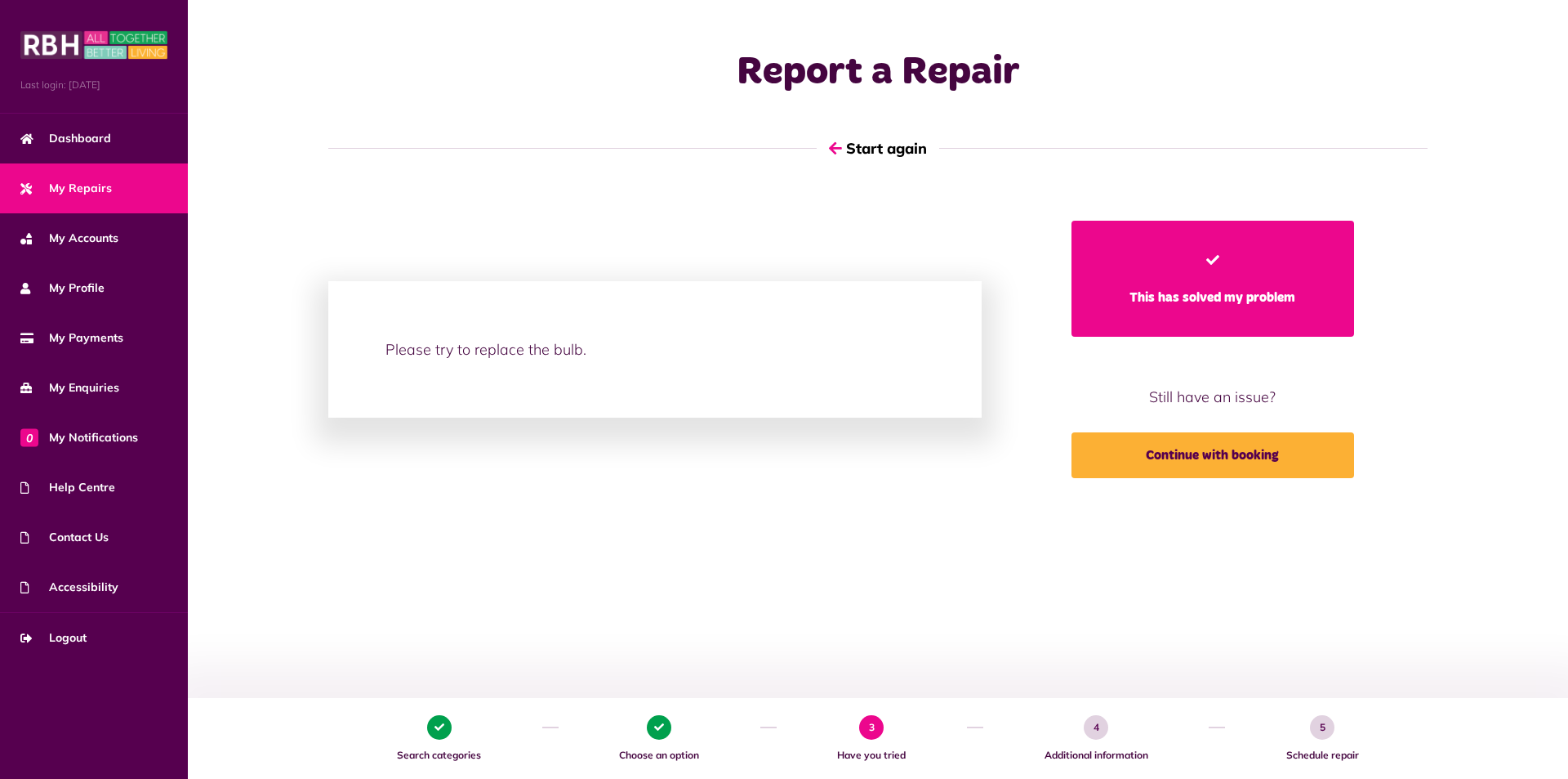
click at [1188, 321] on link "This has solved my problem" at bounding box center [1213, 278] width 283 height 116
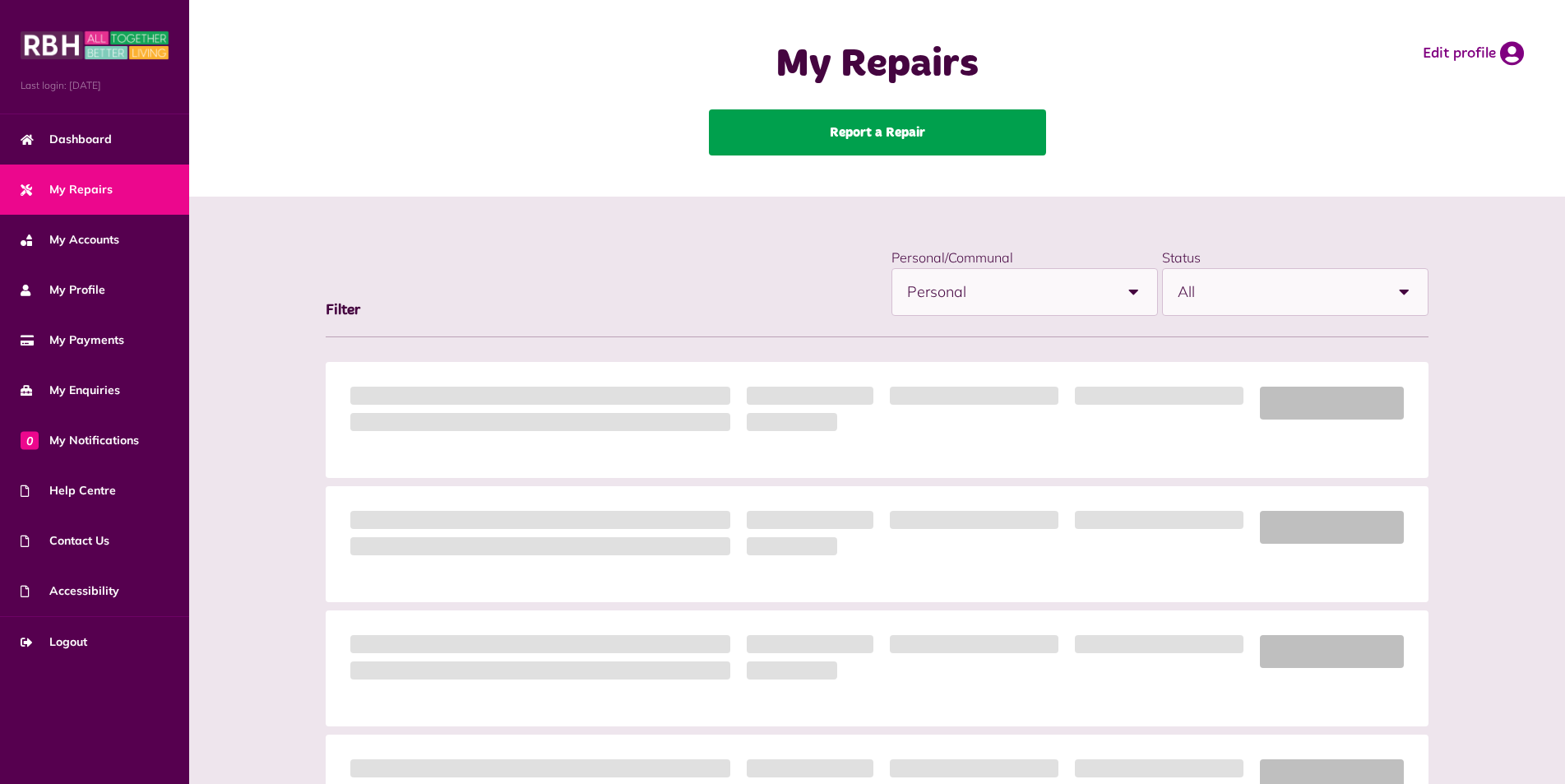
click at [833, 144] on link "Report a Repair" at bounding box center [877, 132] width 337 height 46
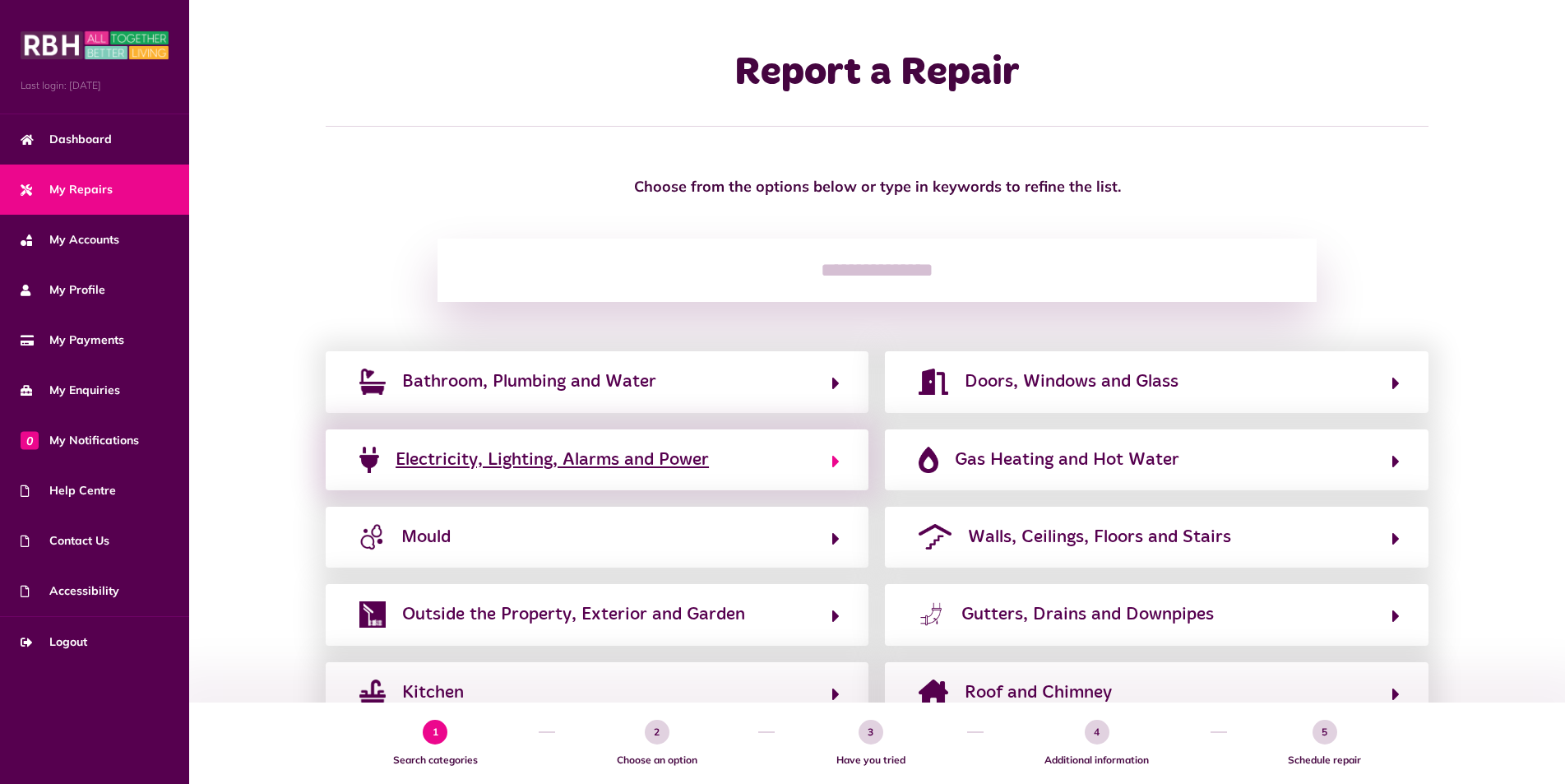
click at [596, 459] on span "Electricity, Lighting, Alarms and Power" at bounding box center [552, 460] width 313 height 27
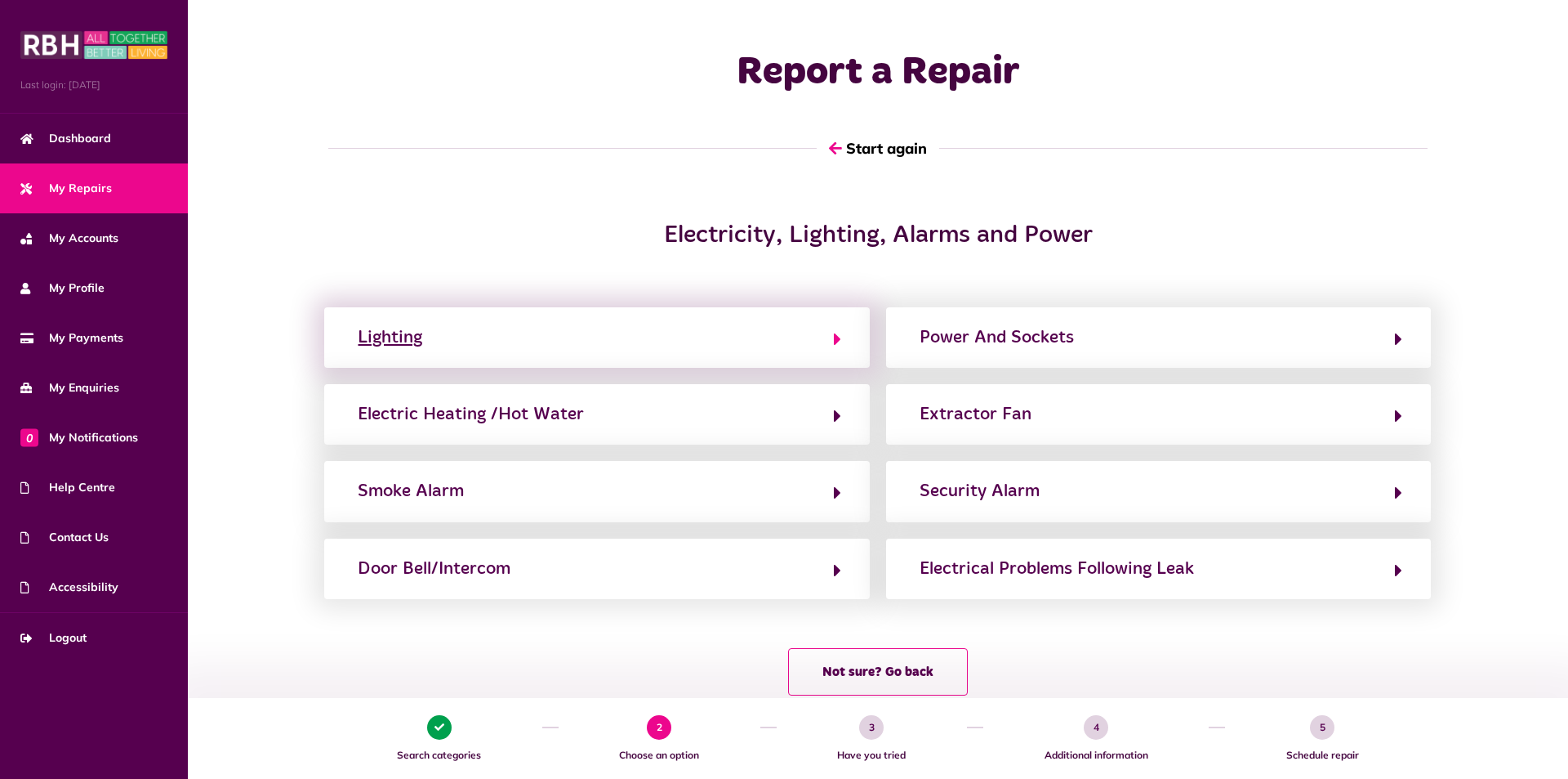
click at [403, 332] on div "Lighting" at bounding box center [389, 337] width 64 height 26
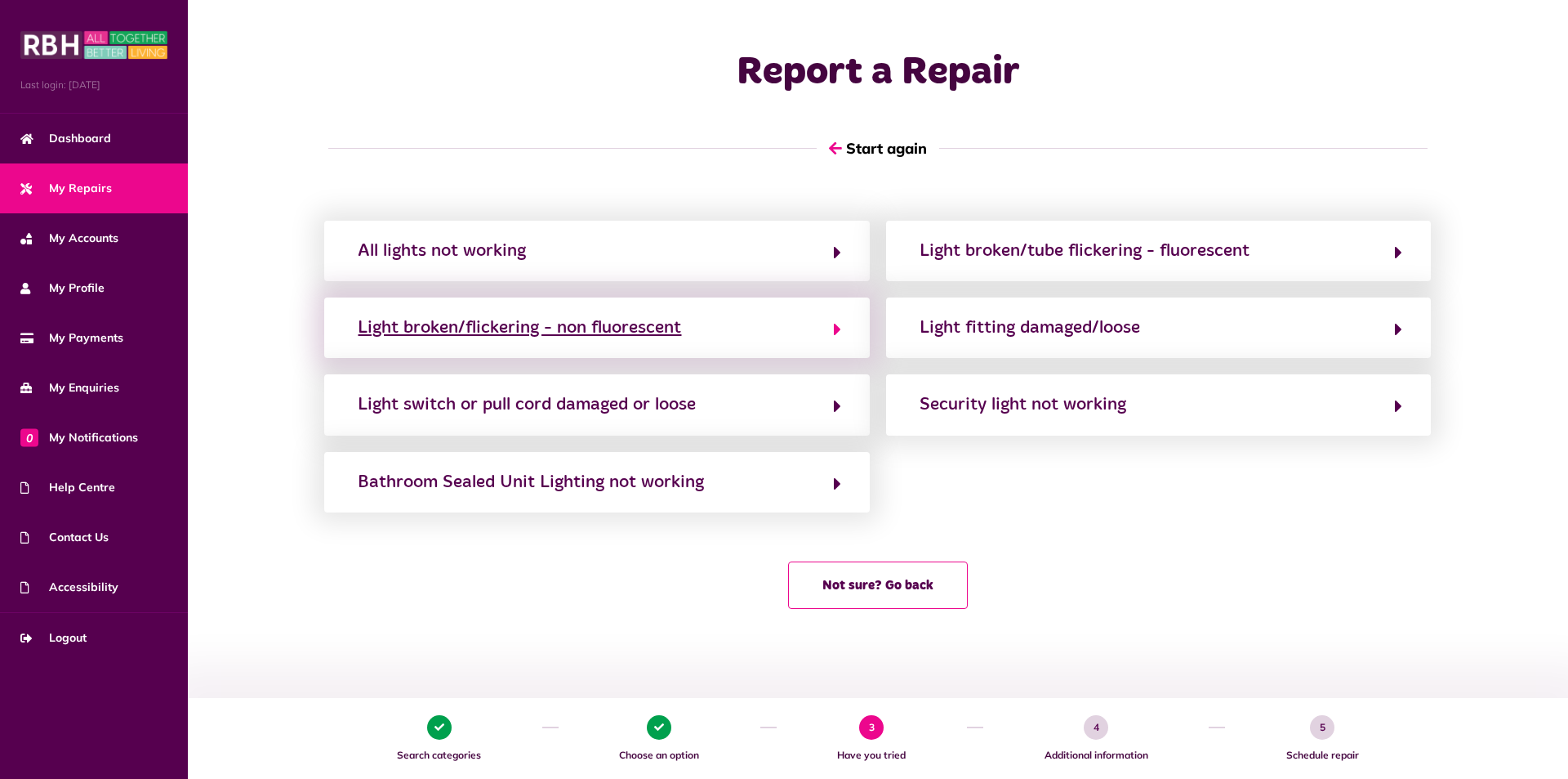
click at [441, 330] on div "Light broken/flickering - non fluorescent" at bounding box center [519, 328] width 323 height 26
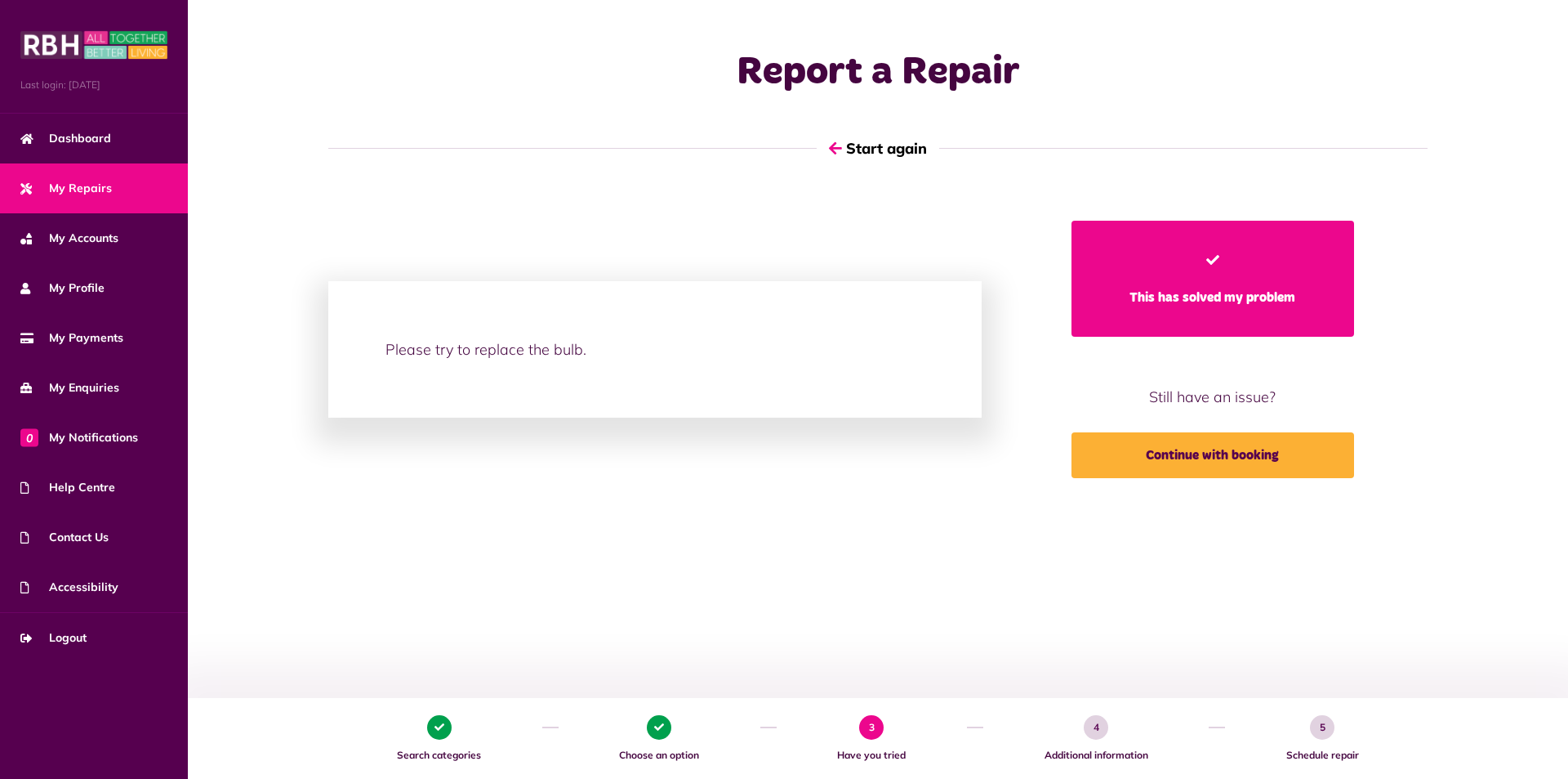
click at [1228, 310] on link "This has solved my problem" at bounding box center [1213, 278] width 283 height 116
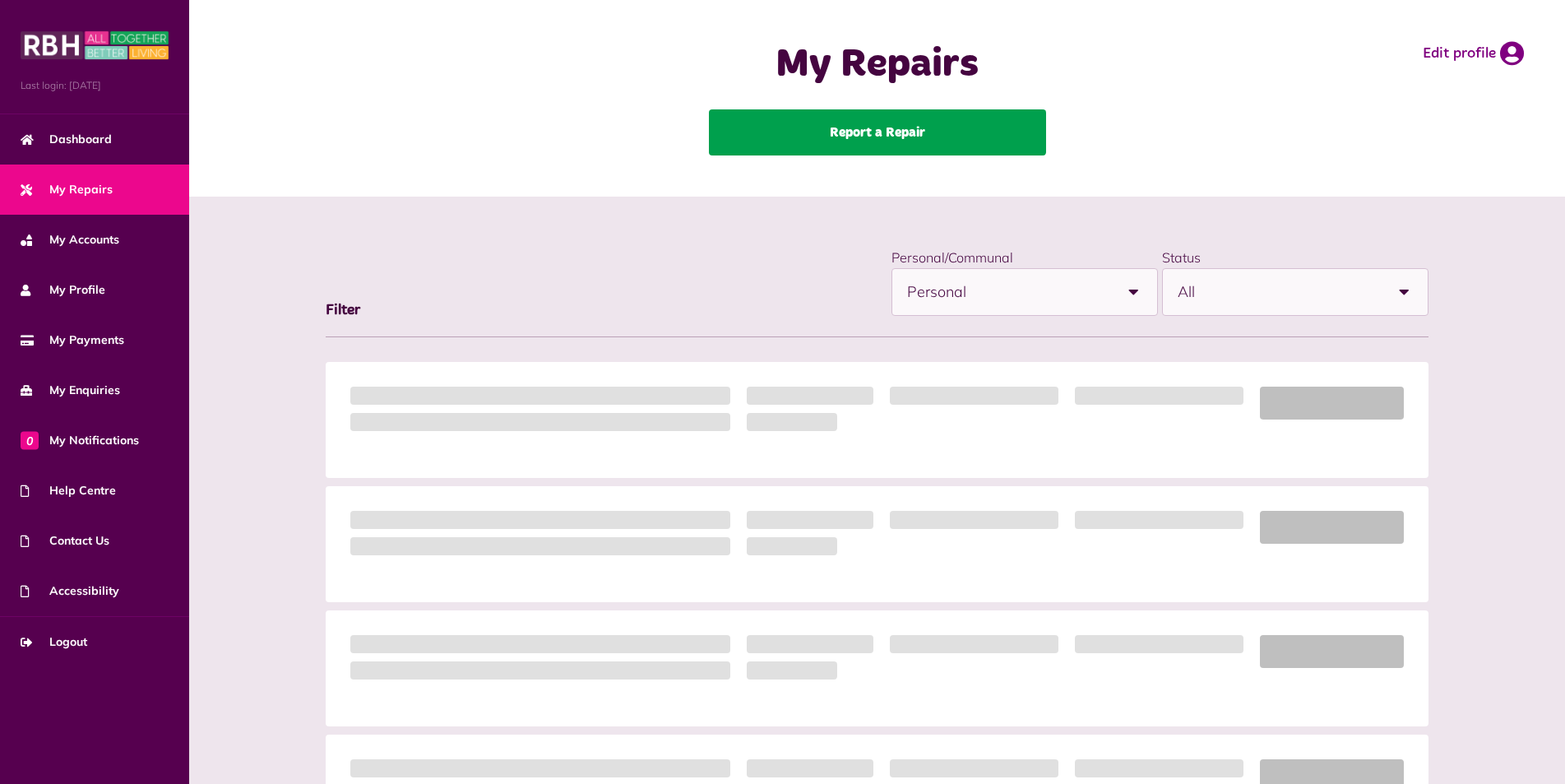
click at [860, 135] on link "Report a Repair" at bounding box center [877, 132] width 337 height 46
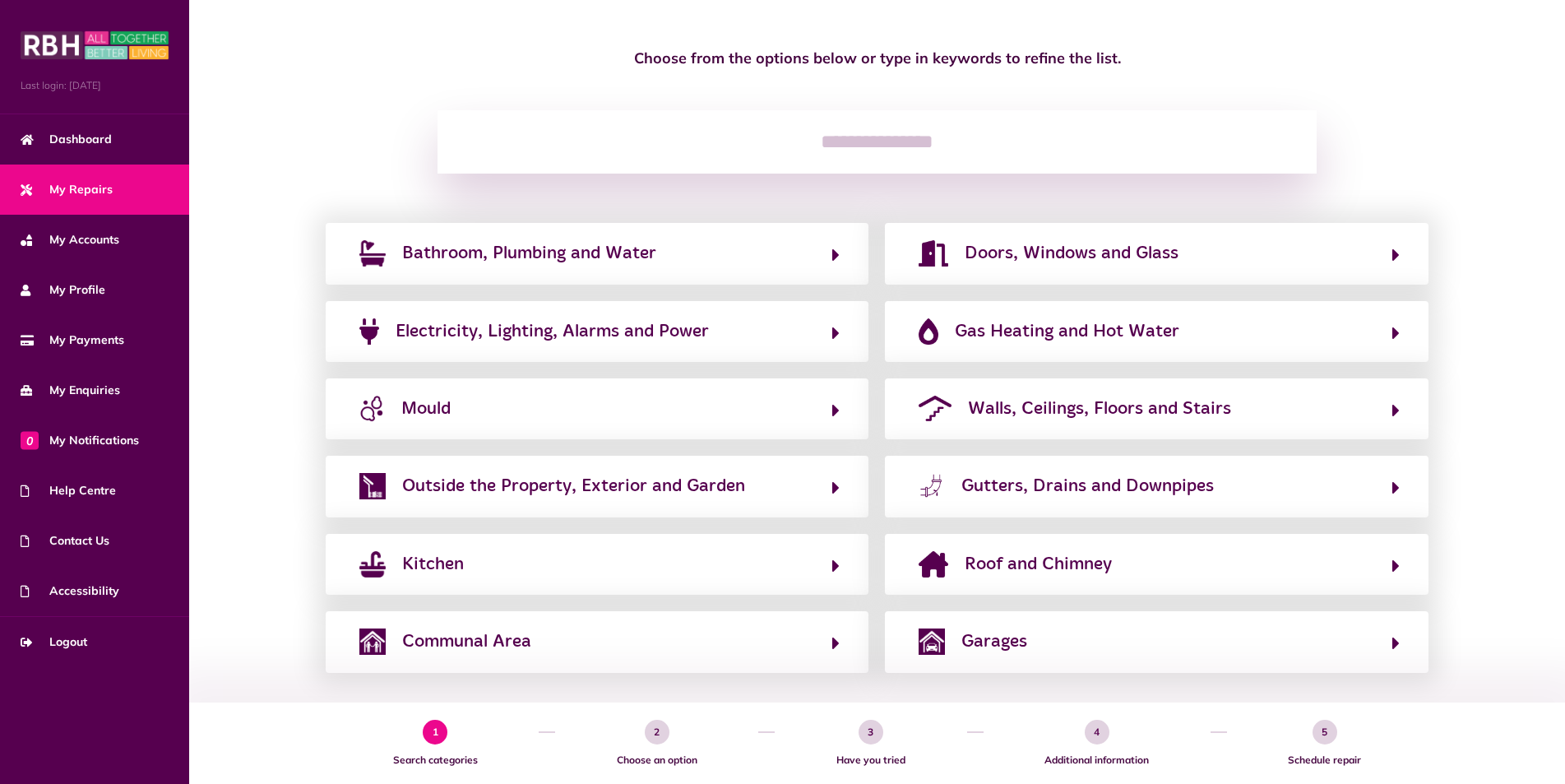
scroll to position [140, 0]
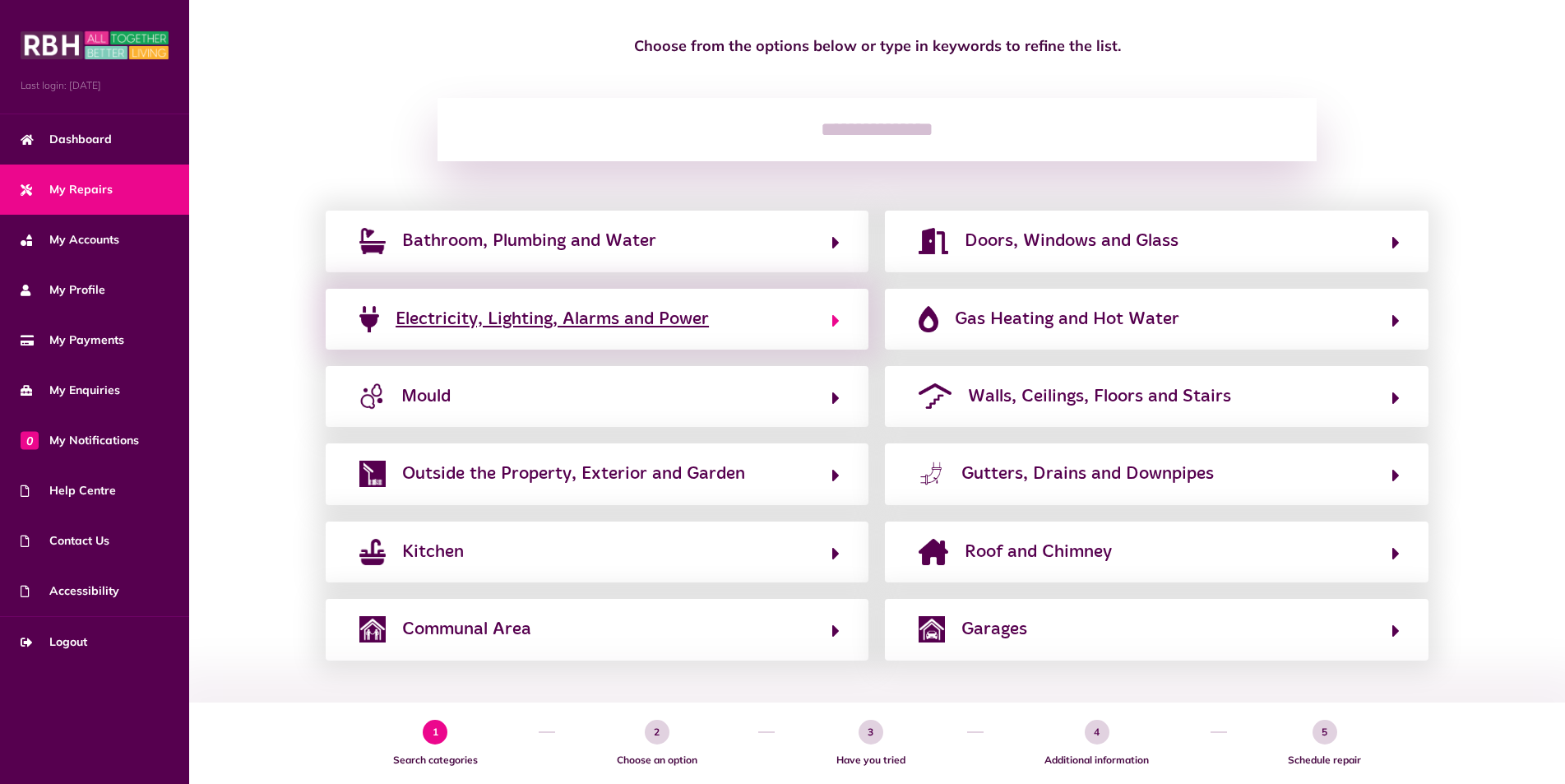
click at [545, 321] on span "Electricity, Lighting, Alarms and Power" at bounding box center [552, 319] width 313 height 27
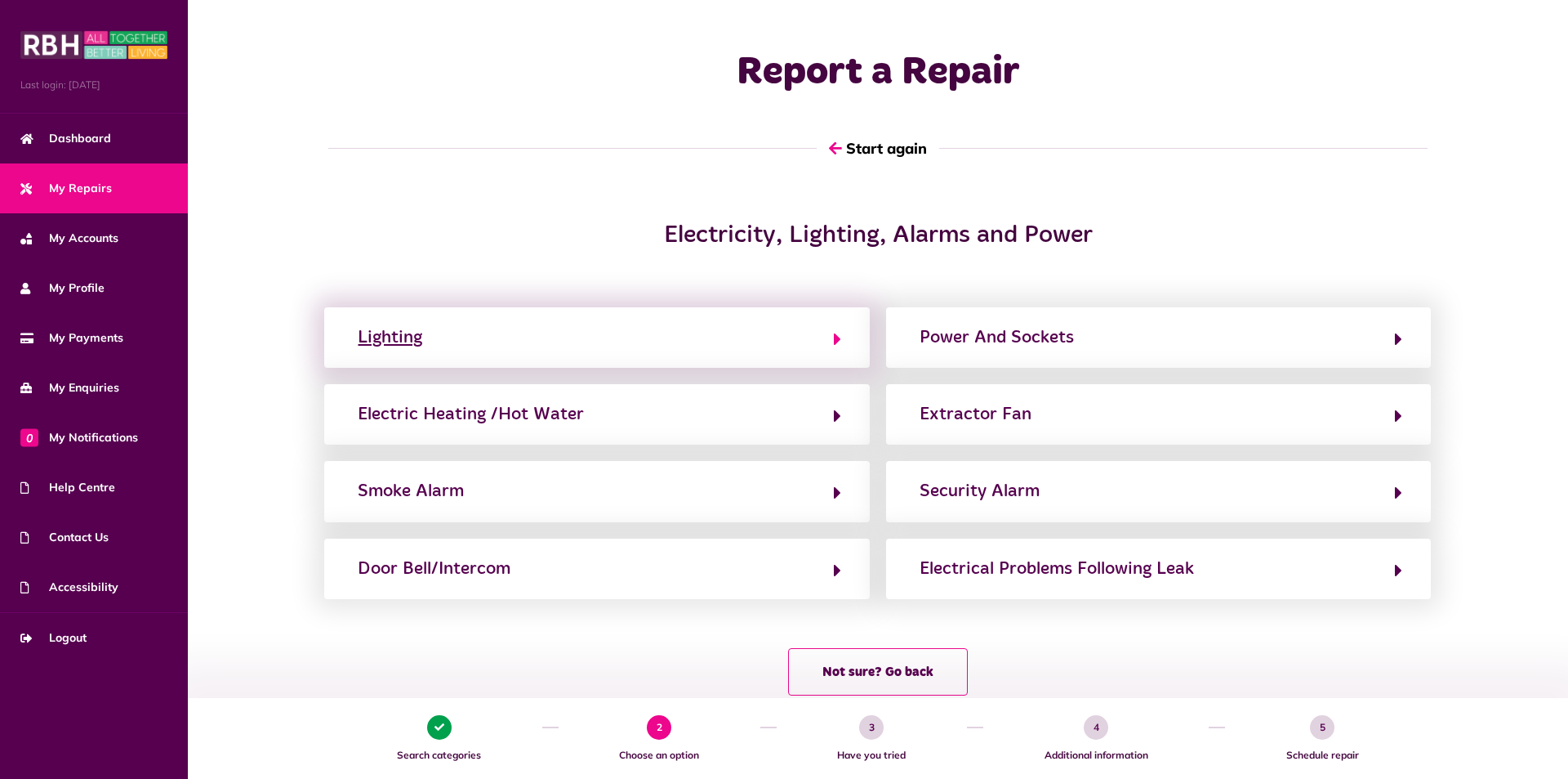
click at [439, 344] on button "Lighting" at bounding box center [597, 337] width 487 height 27
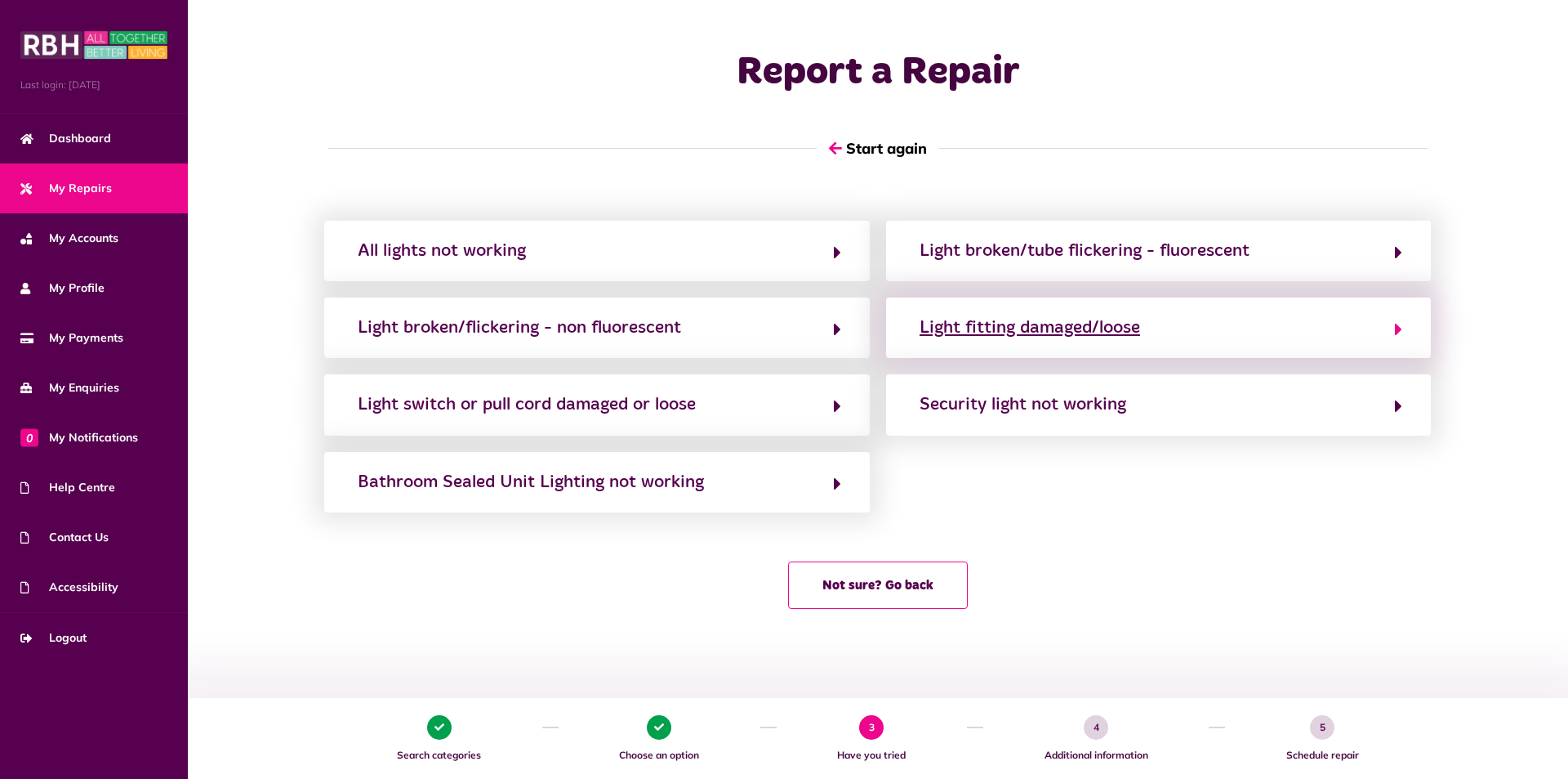
click at [990, 327] on div "Light fitting damaged/loose" at bounding box center [1030, 328] width 221 height 26
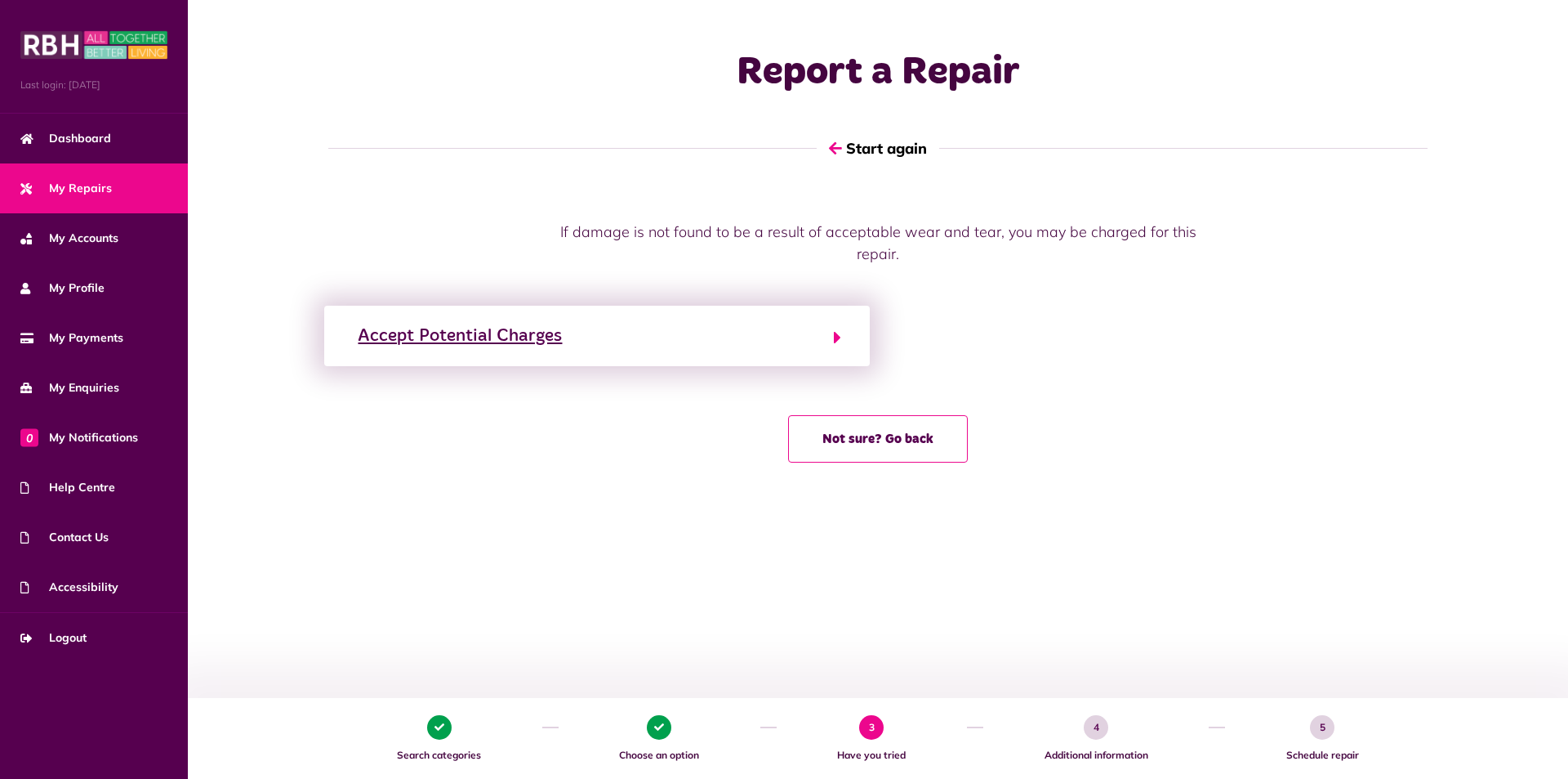
click at [836, 332] on icon "button" at bounding box center [837, 337] width 7 height 19
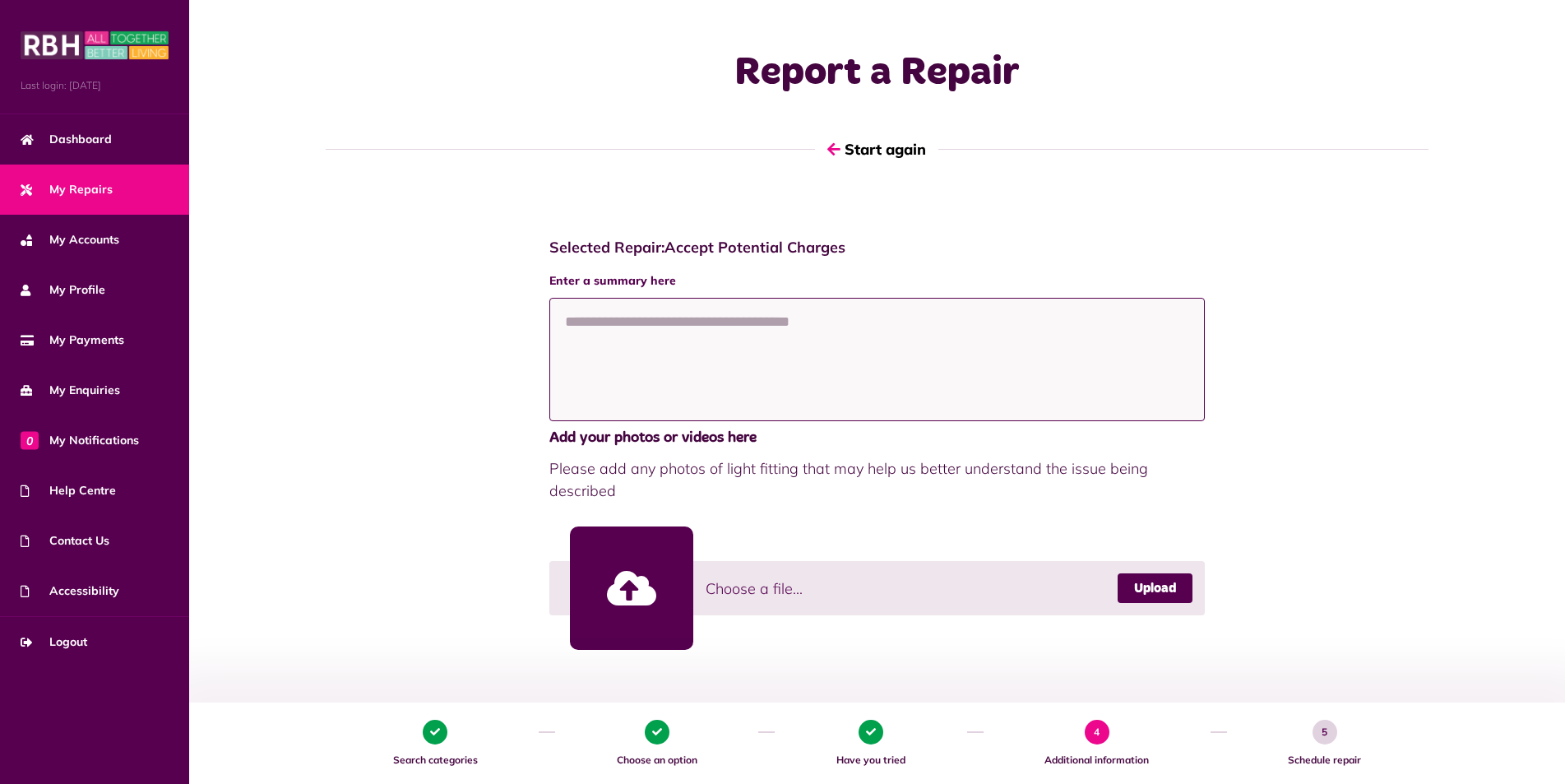
click at [621, 323] on textarea at bounding box center [877, 359] width 655 height 124
type textarea "*"
click at [742, 324] on textarea "**********" at bounding box center [877, 359] width 655 height 124
click at [932, 325] on textarea "**********" at bounding box center [877, 359] width 655 height 124
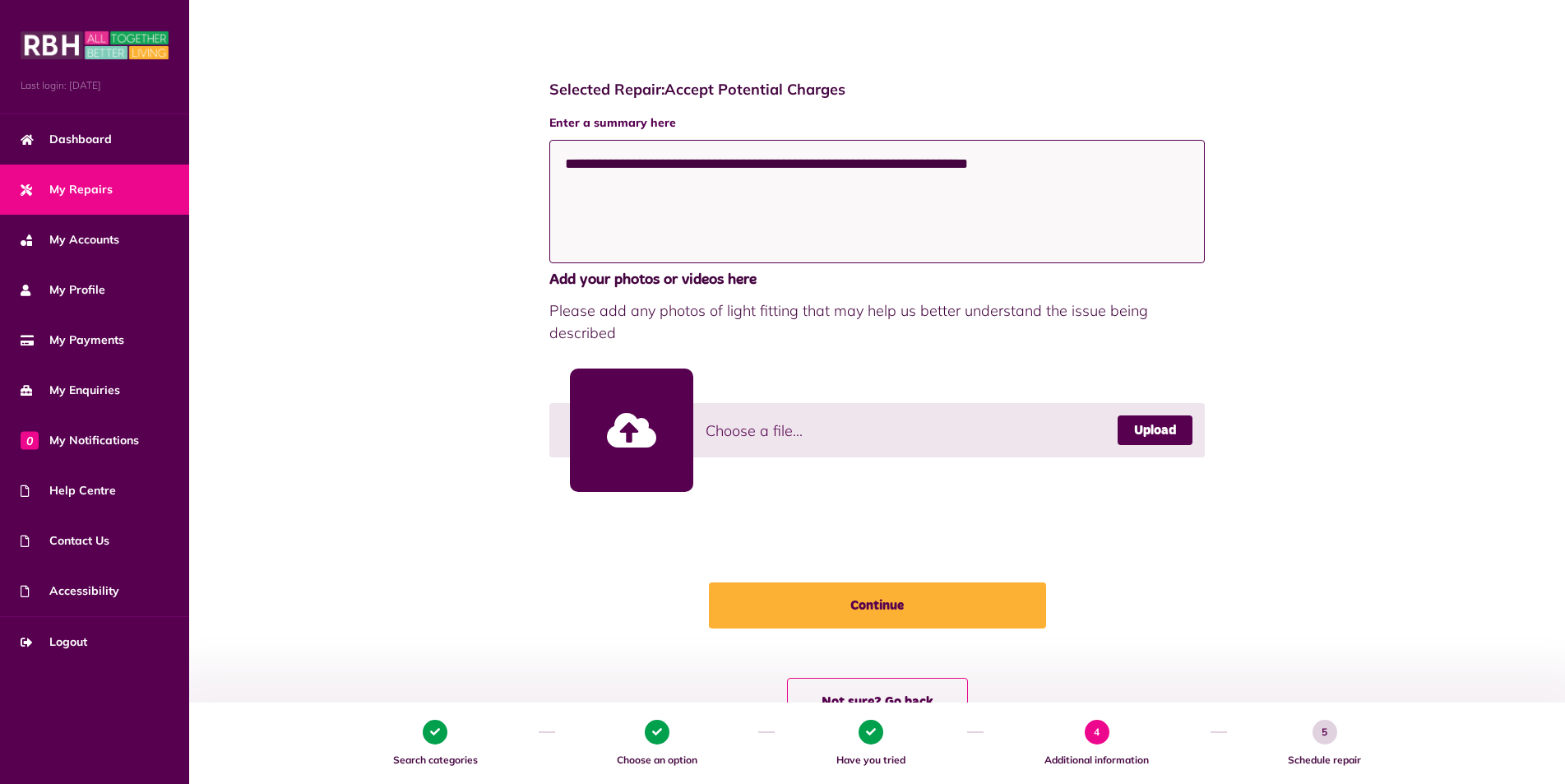
scroll to position [164, 0]
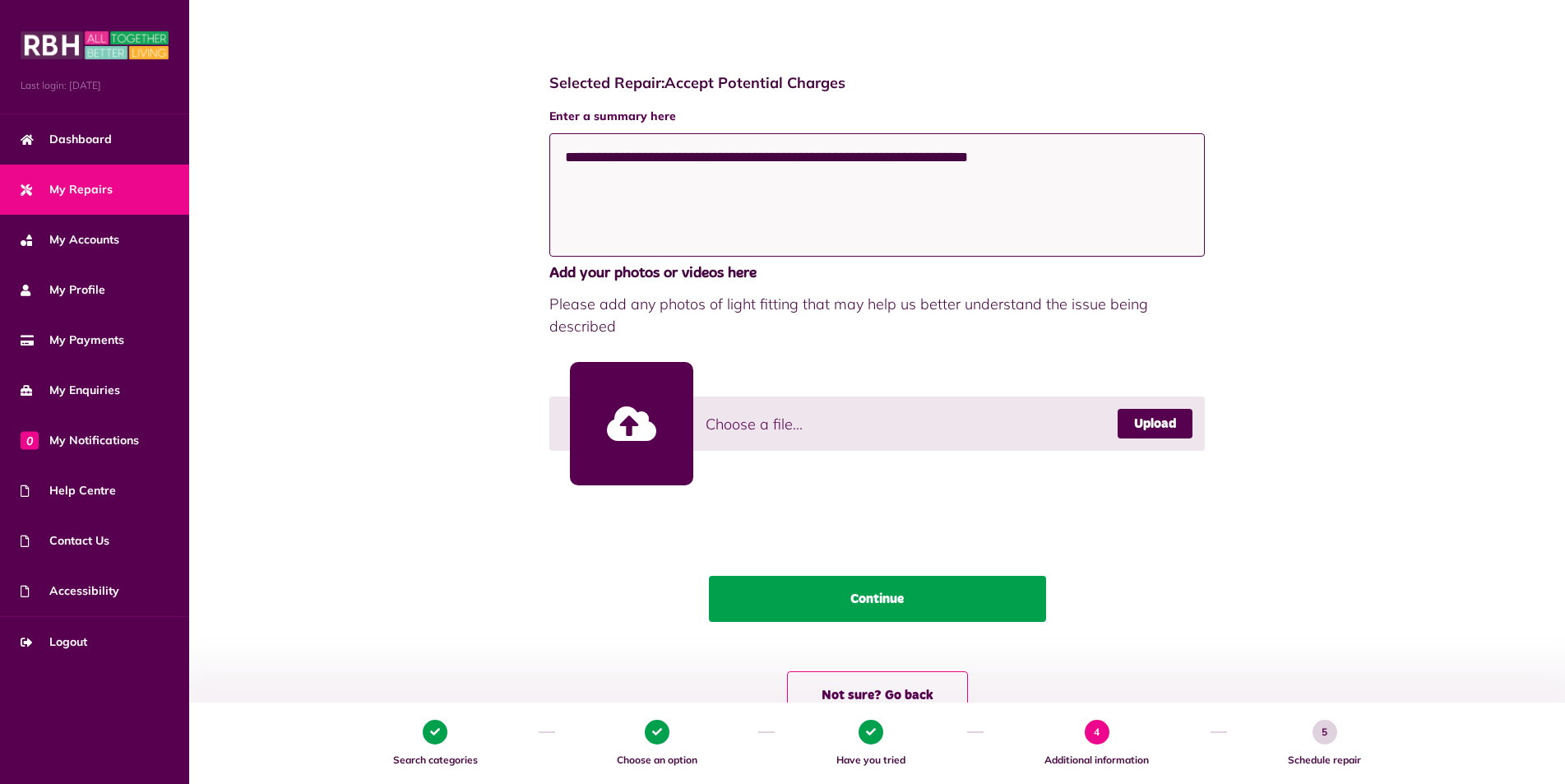
type textarea "**********"
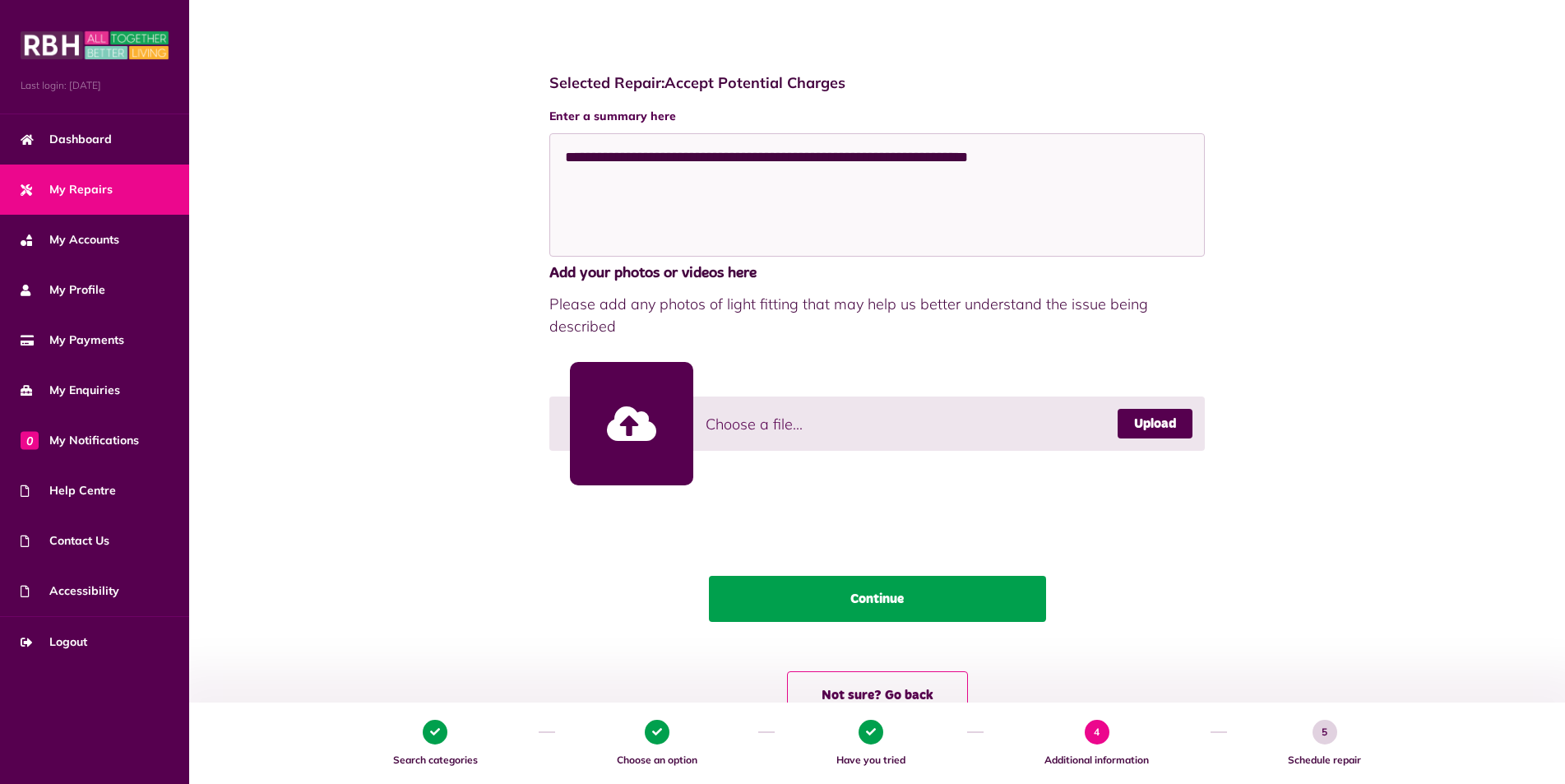
click at [891, 598] on button "Continue" at bounding box center [877, 598] width 337 height 46
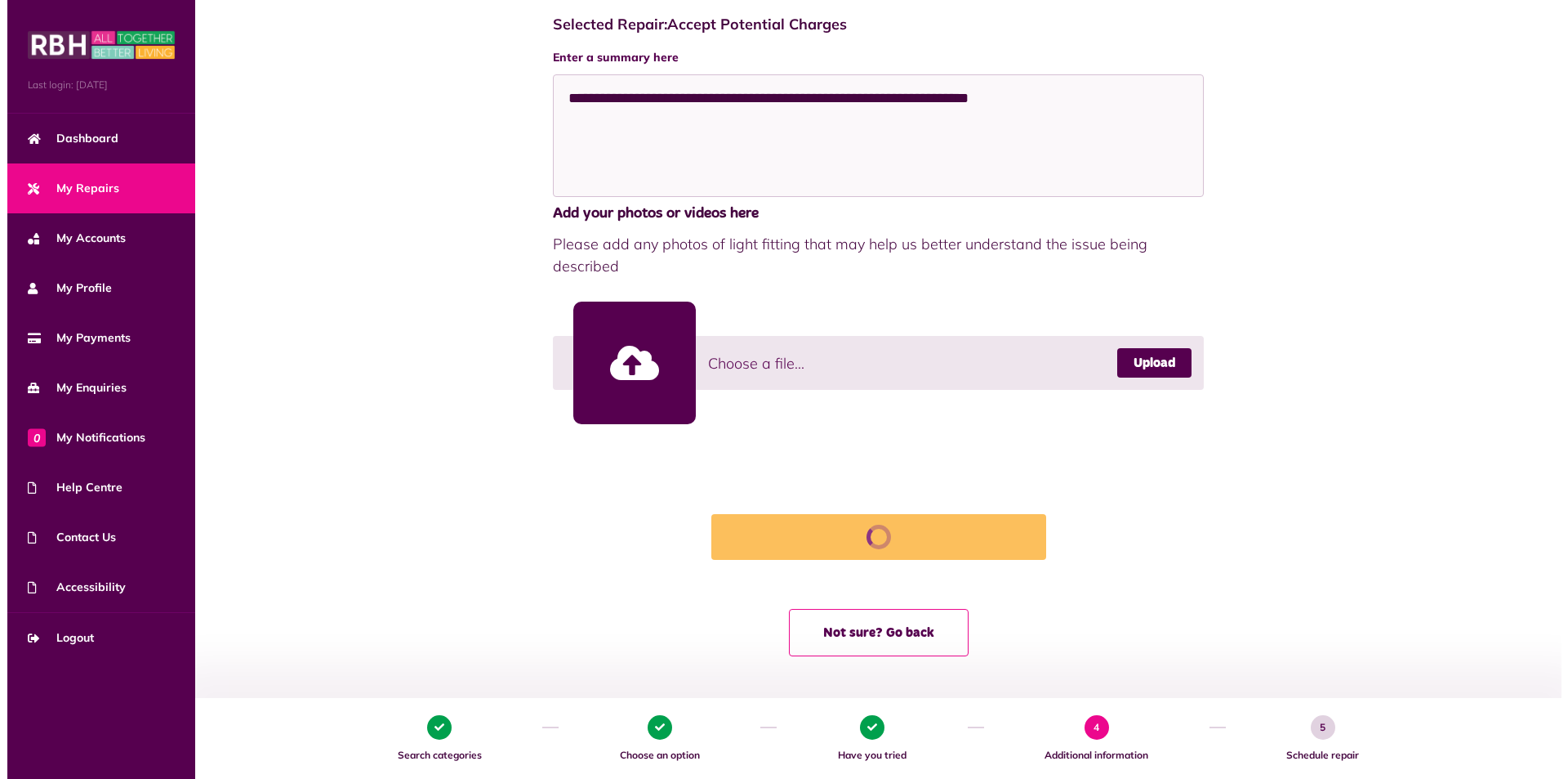
scroll to position [0, 0]
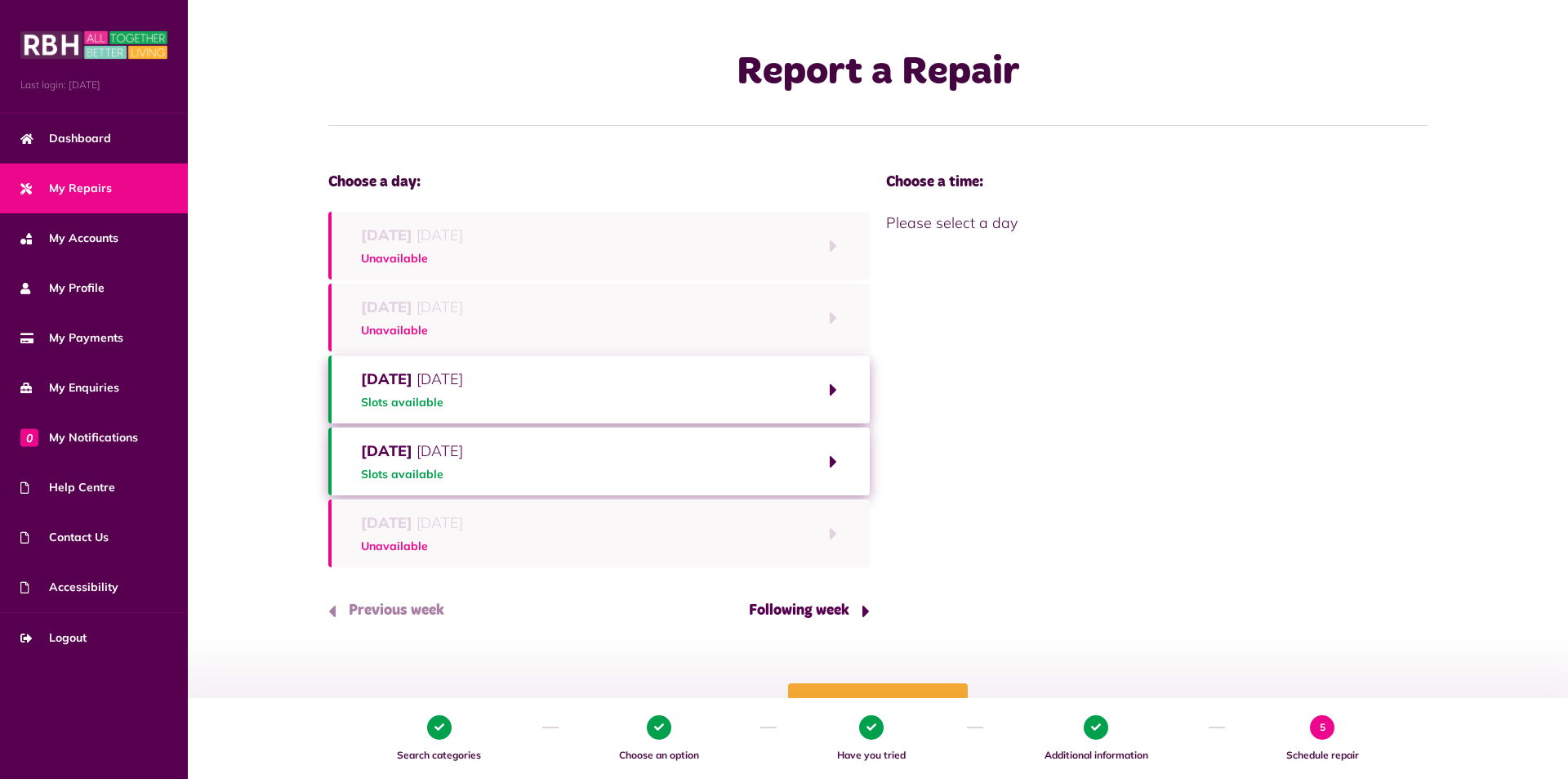
click at [747, 457] on button "Thursday 21st August 2025 Slots available" at bounding box center [599, 461] width 541 height 68
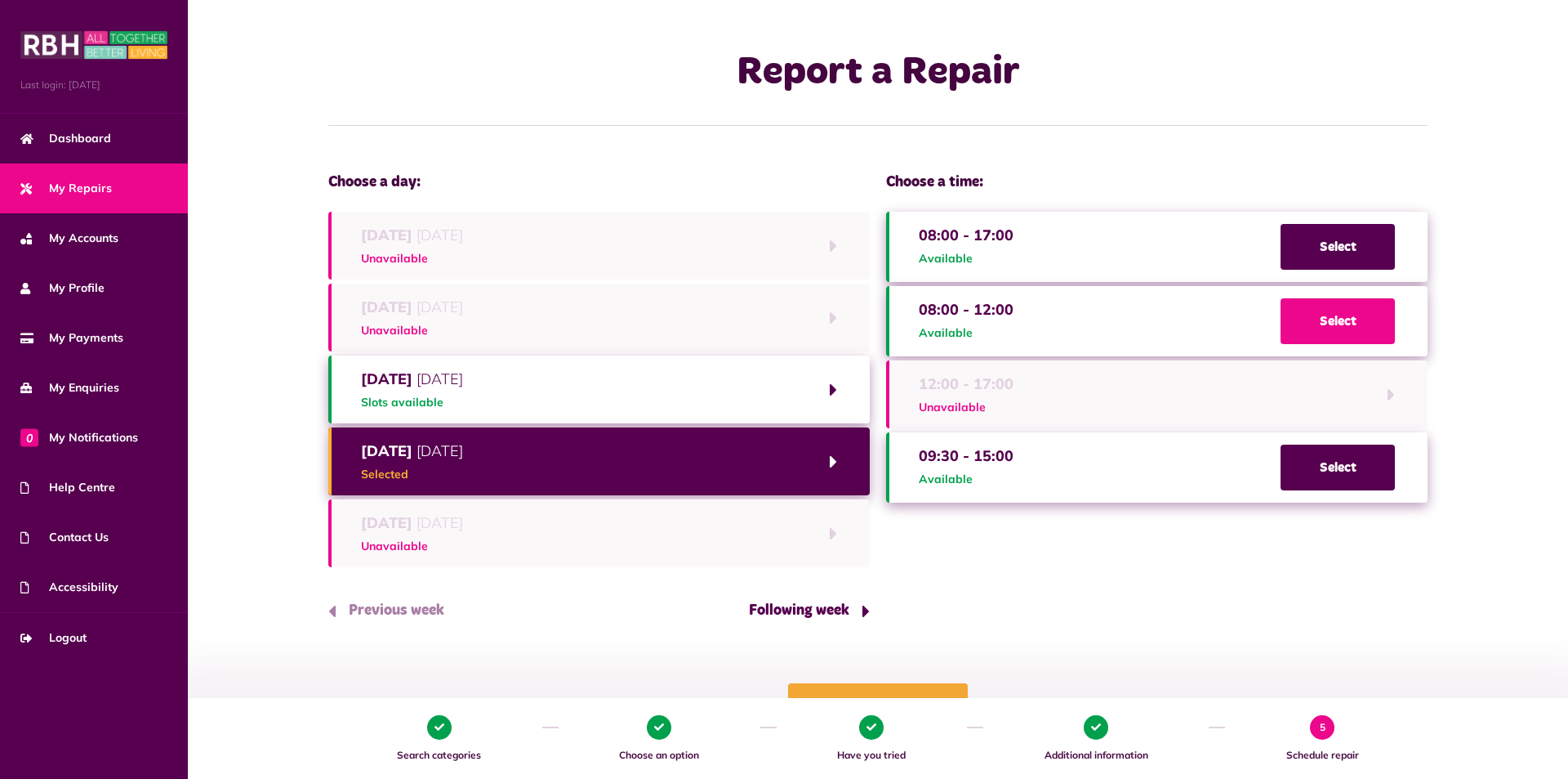
click at [1327, 334] on span "Select" at bounding box center [1337, 321] width 114 height 46
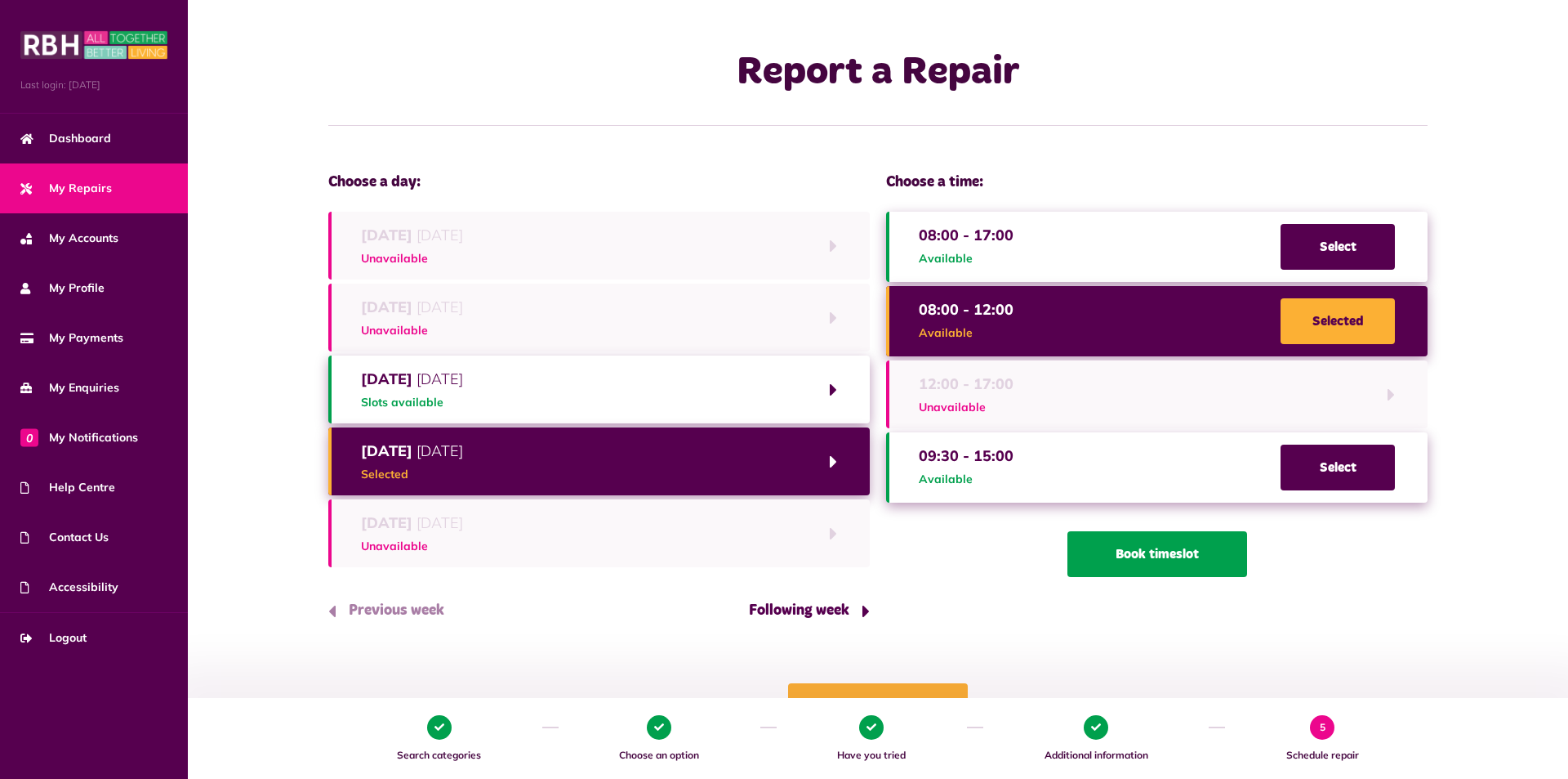
click at [1181, 561] on button "Book timeslot" at bounding box center [1157, 554] width 179 height 46
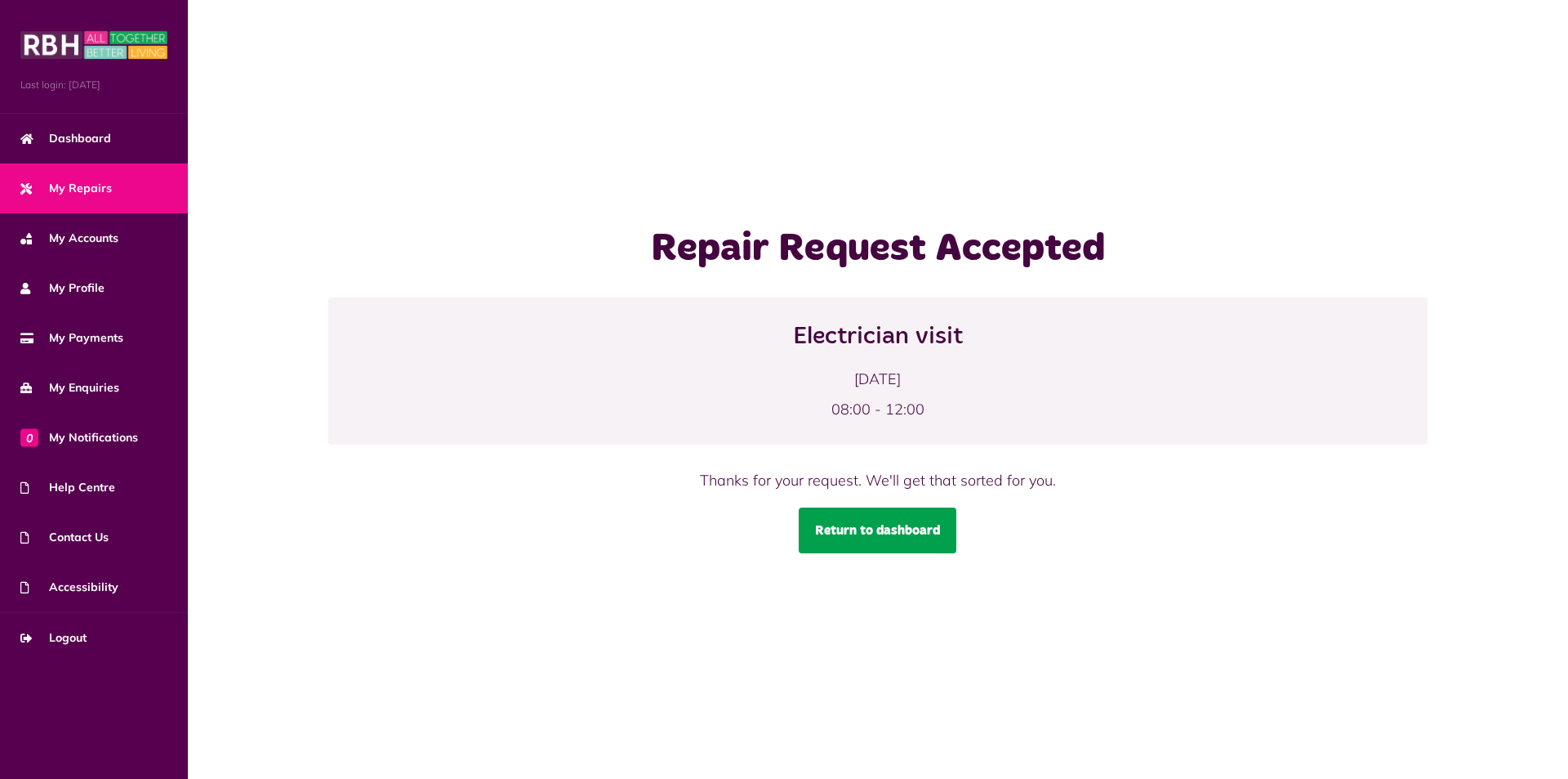
drag, startPoint x: 0, startPoint y: 0, endPoint x: 882, endPoint y: 533, distance: 1030.5
click at [882, 533] on link "Return to dashboard" at bounding box center [878, 530] width 158 height 46
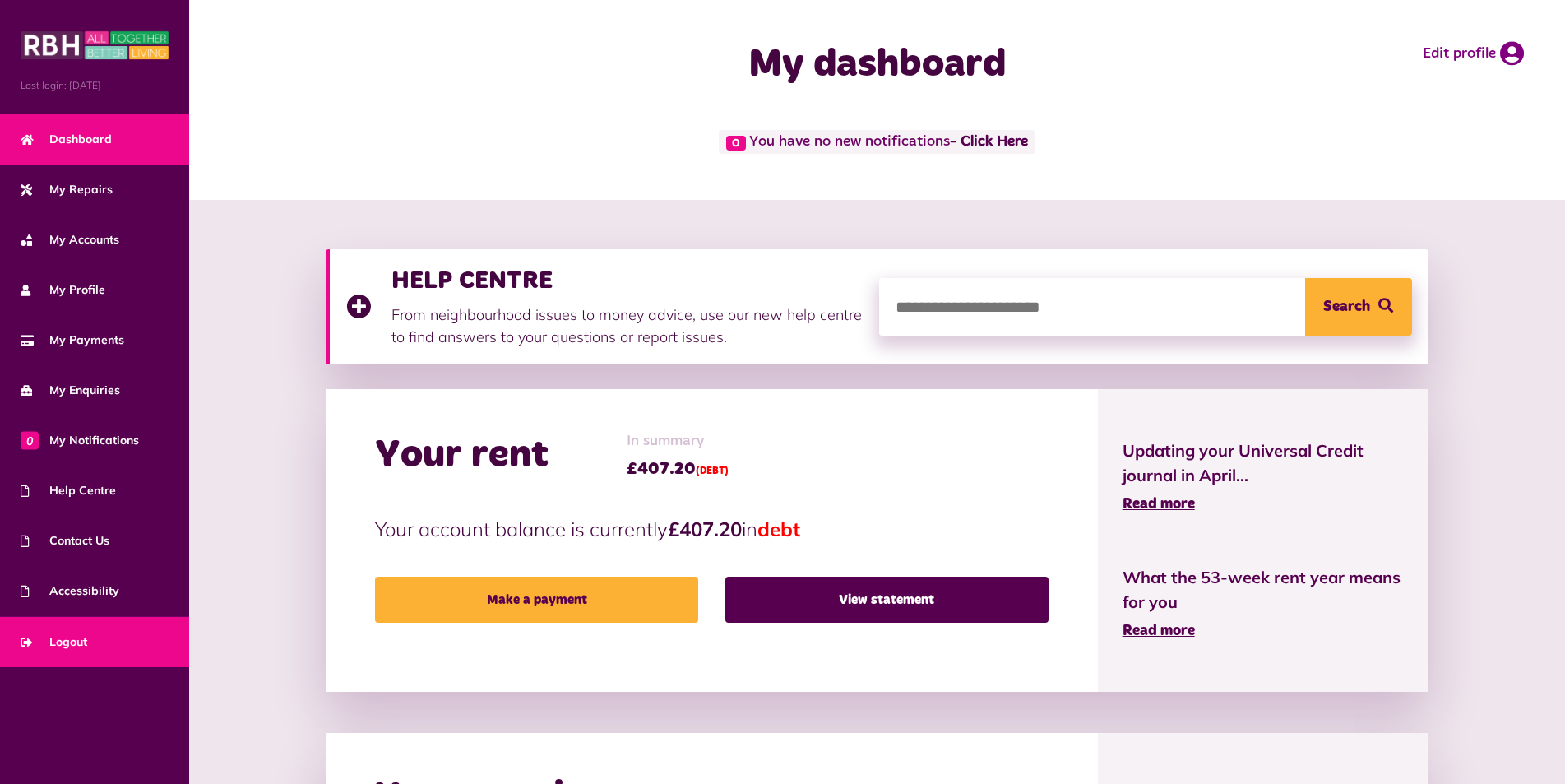
click at [85, 646] on span "Logout" at bounding box center [53, 641] width 67 height 17
